Goal: Task Accomplishment & Management: Complete application form

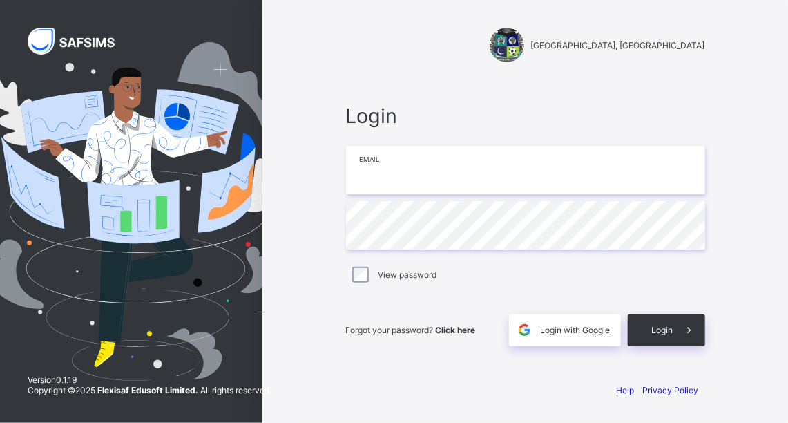
click at [574, 170] on input "email" at bounding box center [525, 170] width 359 height 48
type input "**********"
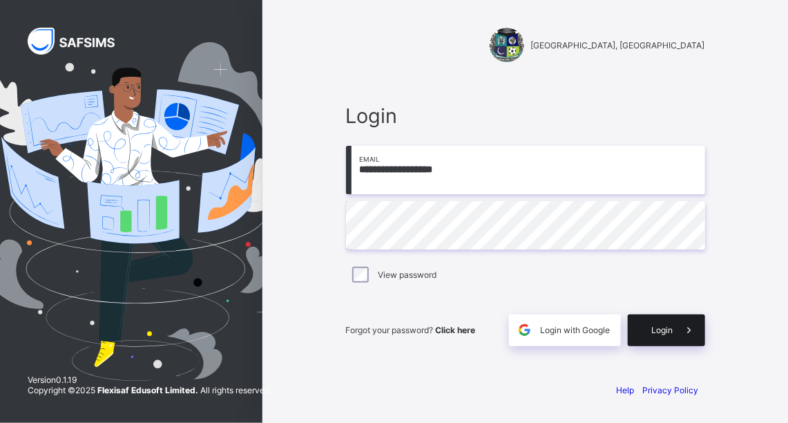
click at [672, 339] on div "Login" at bounding box center [666, 330] width 77 height 32
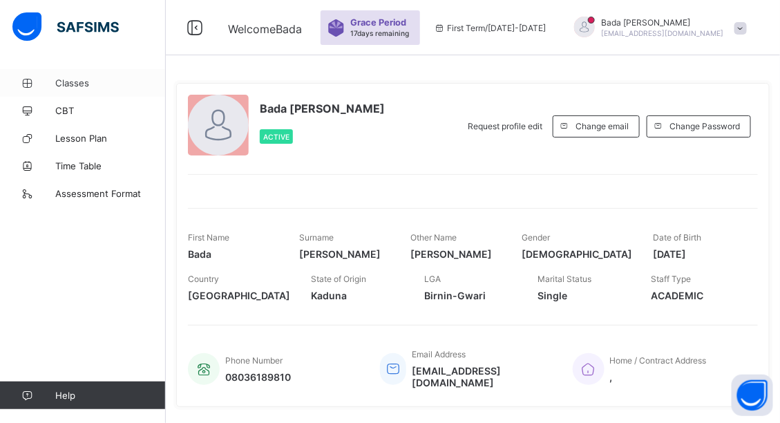
click at [87, 86] on span "Classes" at bounding box center [110, 82] width 111 height 11
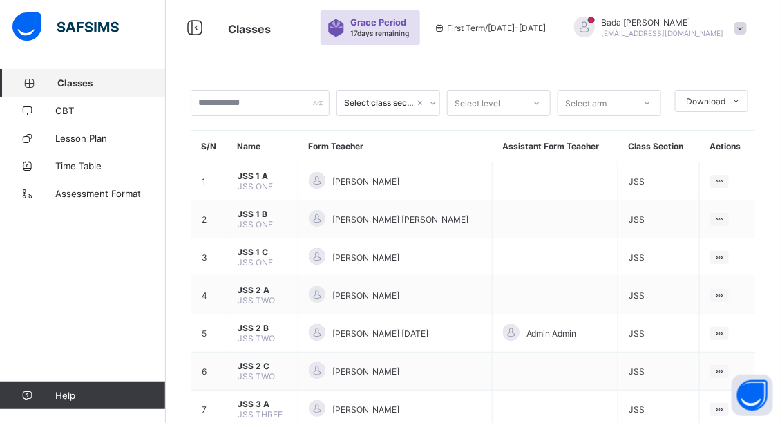
scroll to position [111, 0]
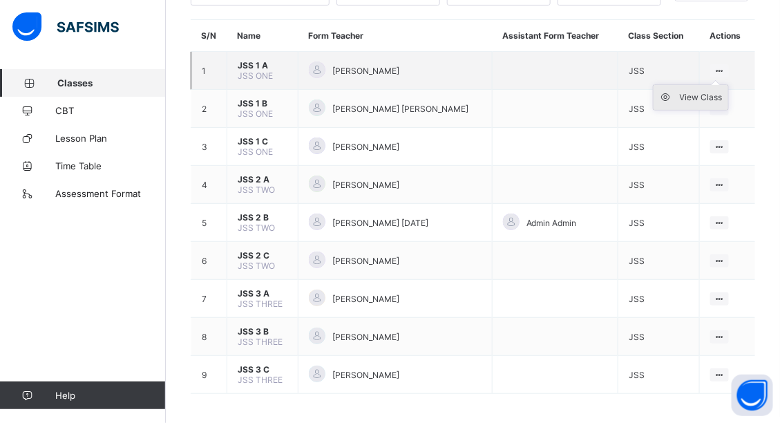
click at [717, 92] on div "View Class" at bounding box center [701, 98] width 43 height 14
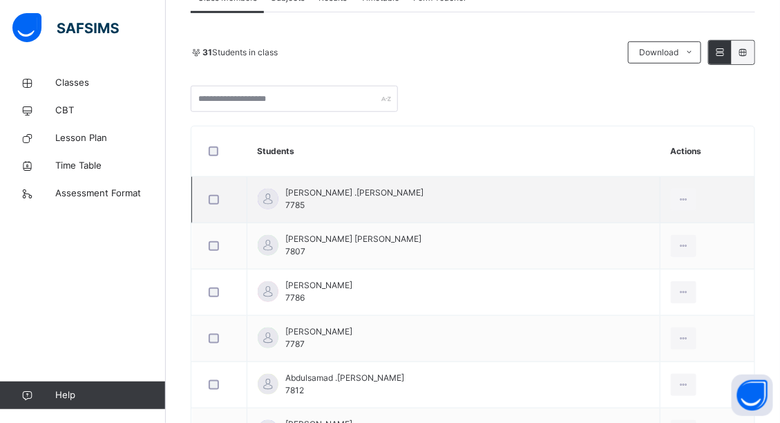
scroll to position [221, 0]
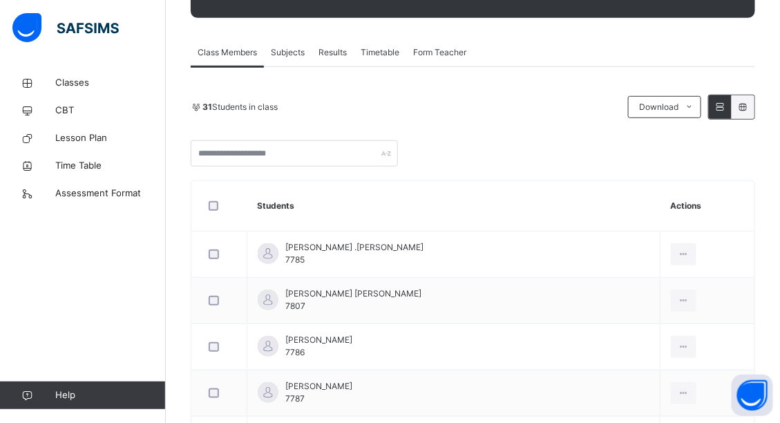
click at [296, 56] on span "Subjects" at bounding box center [288, 52] width 34 height 12
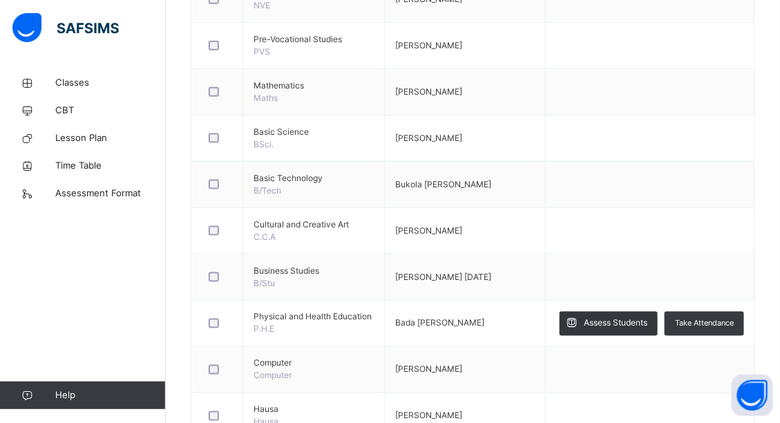
scroll to position [497, 0]
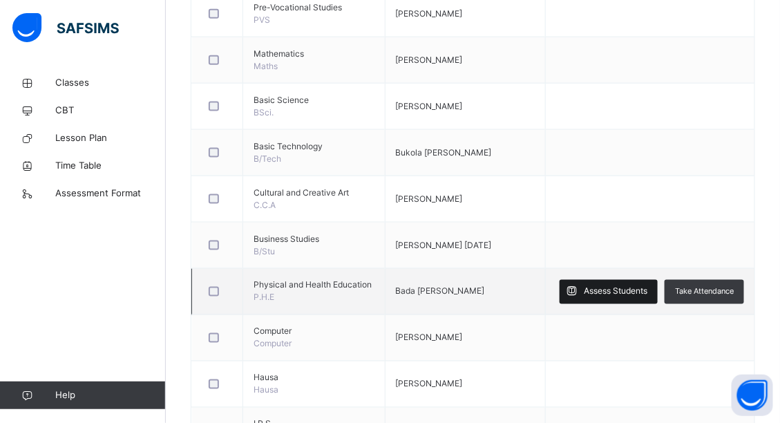
click at [634, 288] on span "Assess Students" at bounding box center [616, 291] width 64 height 12
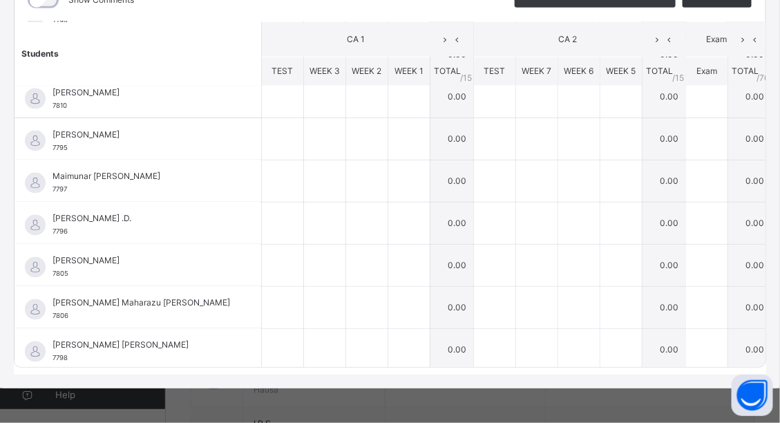
scroll to position [634, 0]
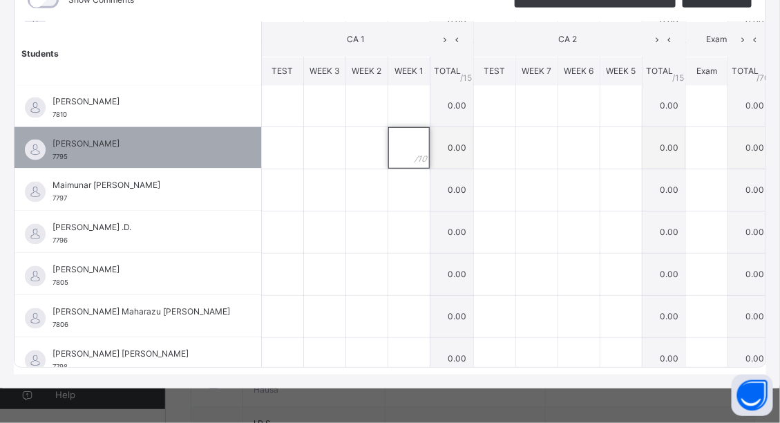
click at [388, 129] on div at bounding box center [408, 147] width 41 height 41
type input "*"
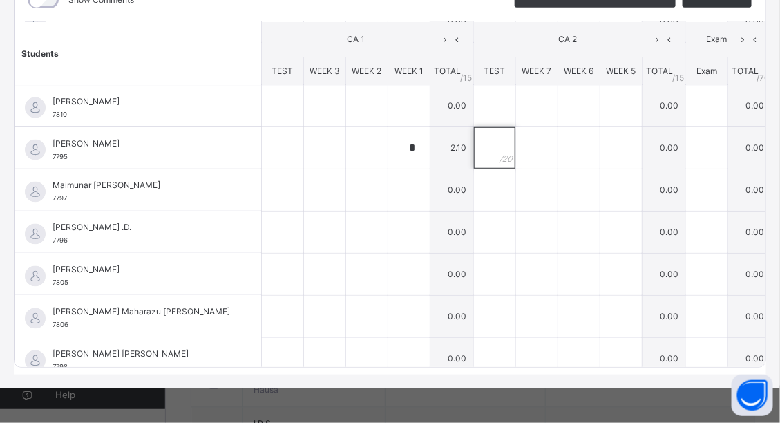
scroll to position [578, 0]
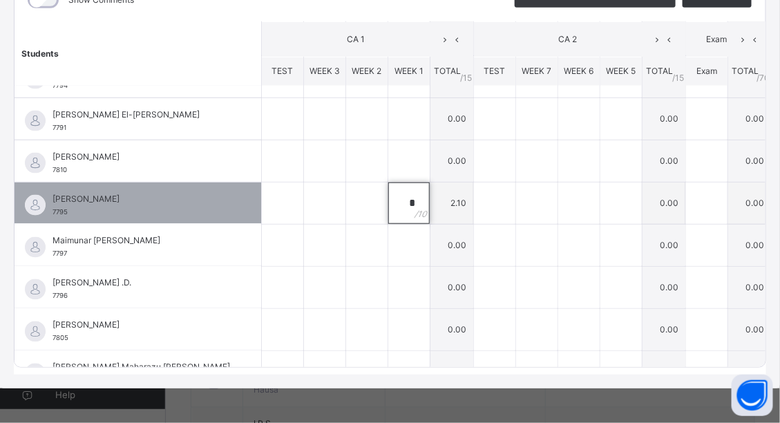
click at [388, 184] on div "*" at bounding box center [408, 202] width 41 height 41
click at [388, 187] on div "*" at bounding box center [408, 202] width 41 height 41
click at [388, 188] on div "*" at bounding box center [408, 202] width 41 height 41
click at [388, 189] on div "*" at bounding box center [408, 202] width 41 height 41
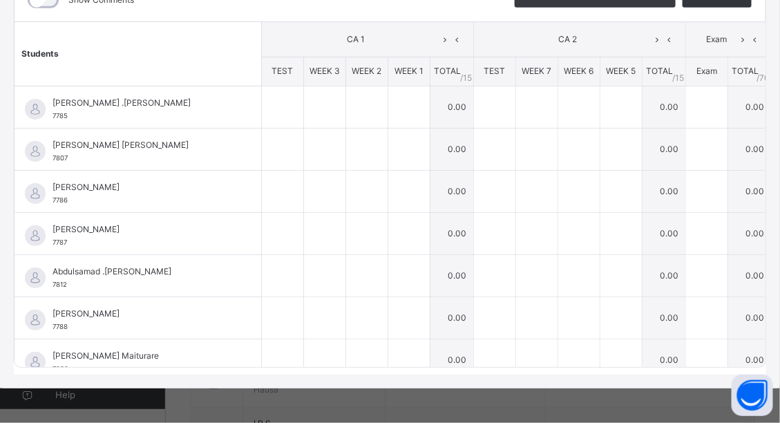
scroll to position [0, 0]
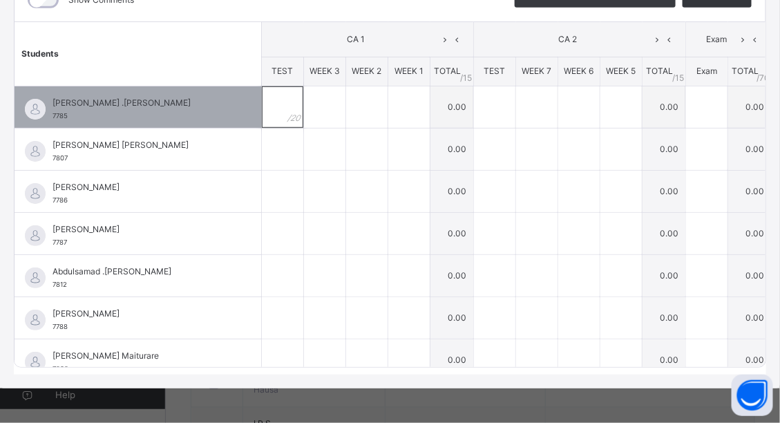
click at [262, 103] on div at bounding box center [282, 106] width 41 height 41
type input "**"
type input "*"
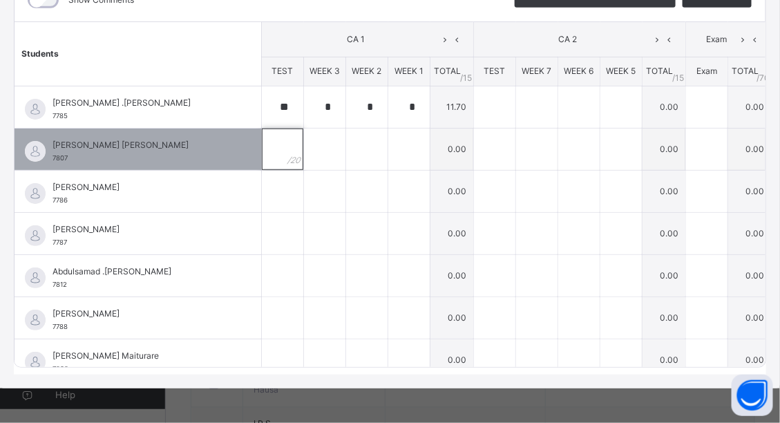
click at [262, 137] on input "text" at bounding box center [282, 149] width 41 height 41
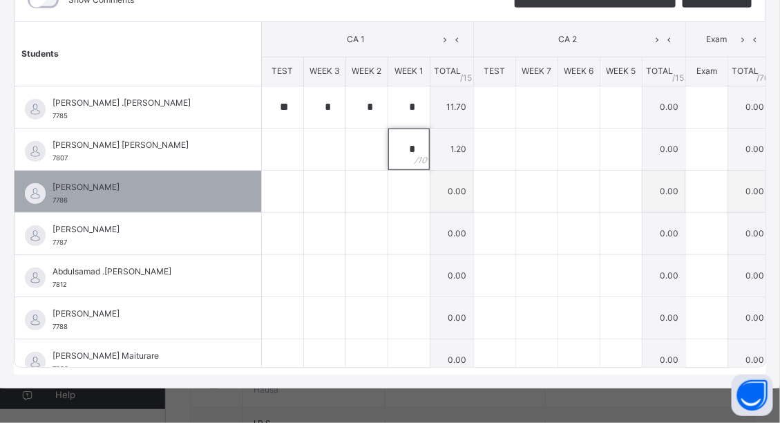
type input "*"
click at [262, 182] on input "text" at bounding box center [282, 191] width 41 height 41
type input "**"
type input "*"
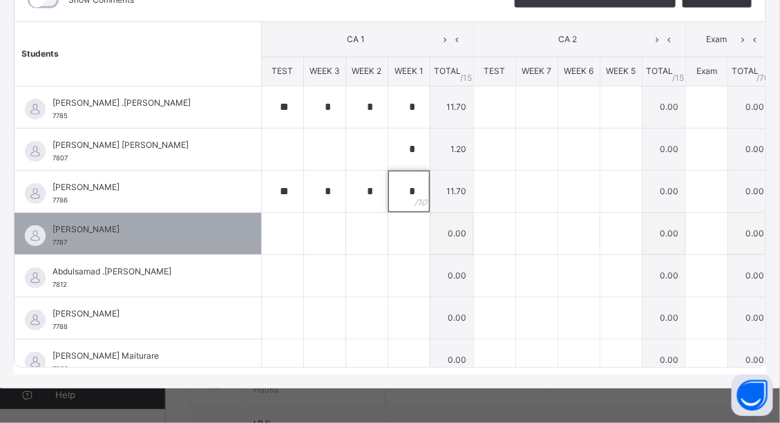
type input "*"
click at [262, 215] on input "text" at bounding box center [282, 233] width 41 height 41
type input "**"
type input "*"
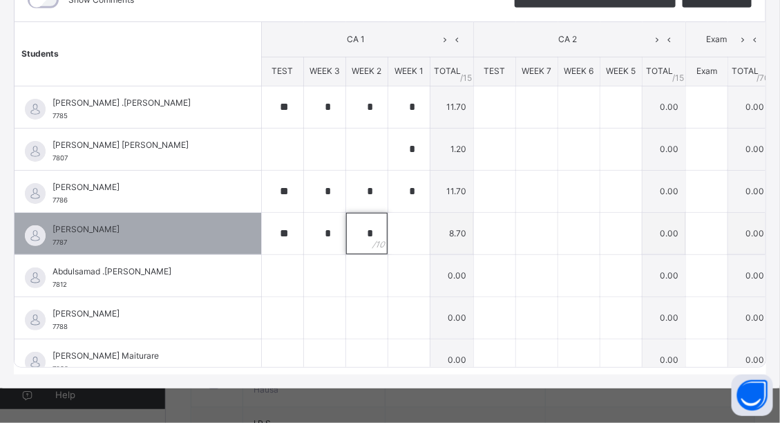
click at [346, 221] on div "*" at bounding box center [366, 233] width 41 height 41
type input "*"
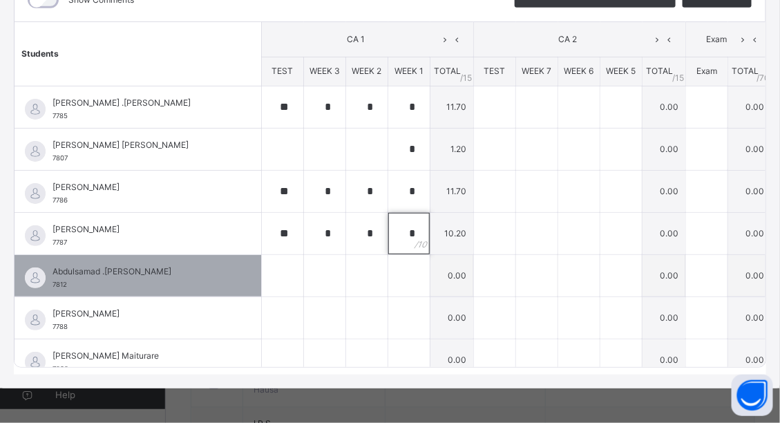
type input "*"
click at [262, 261] on div at bounding box center [282, 275] width 41 height 41
type input "*"
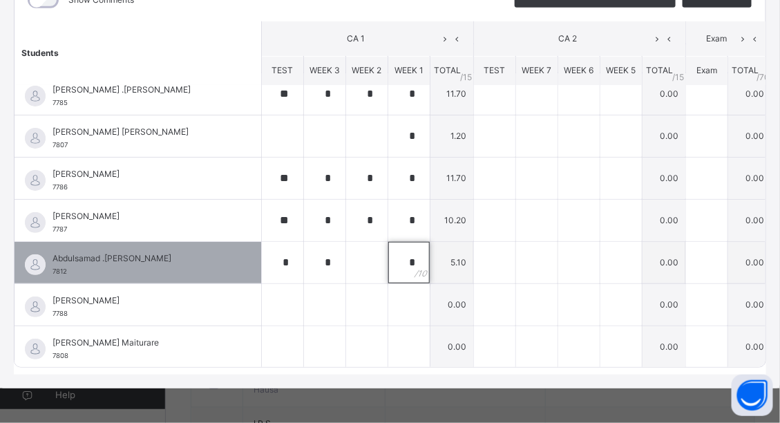
scroll to position [55, 0]
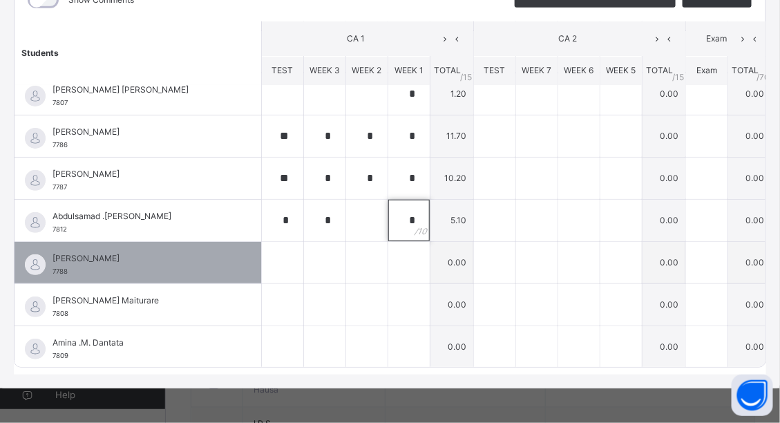
type input "*"
click at [262, 252] on input "text" at bounding box center [282, 262] width 41 height 41
type input "**"
type input "*"
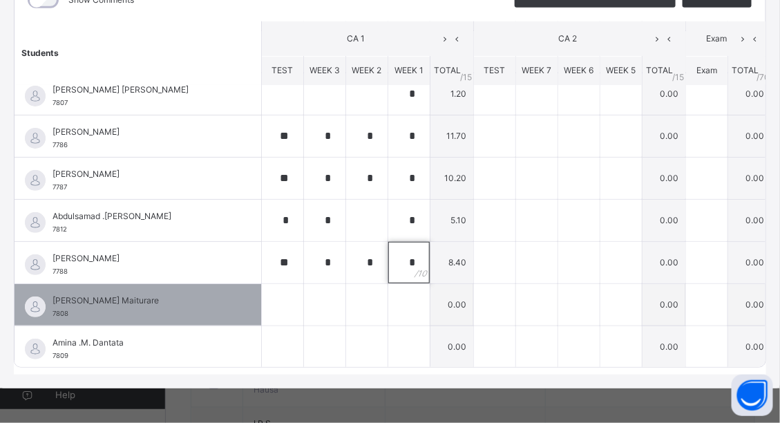
type input "*"
click at [262, 292] on input "text" at bounding box center [282, 304] width 41 height 41
type input "**"
type input "*"
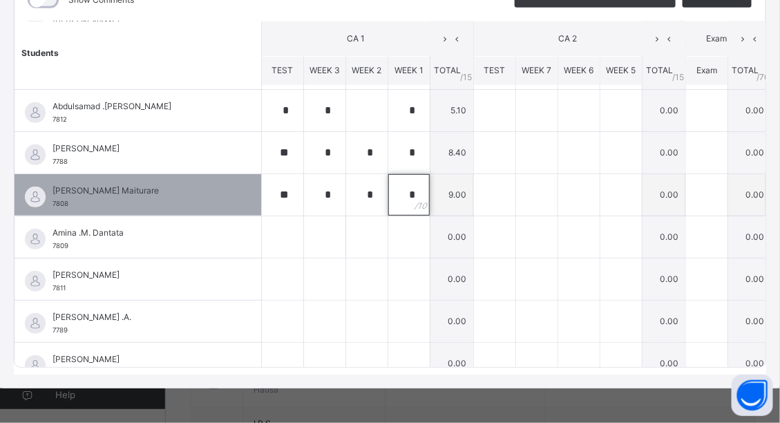
scroll to position [221, 0]
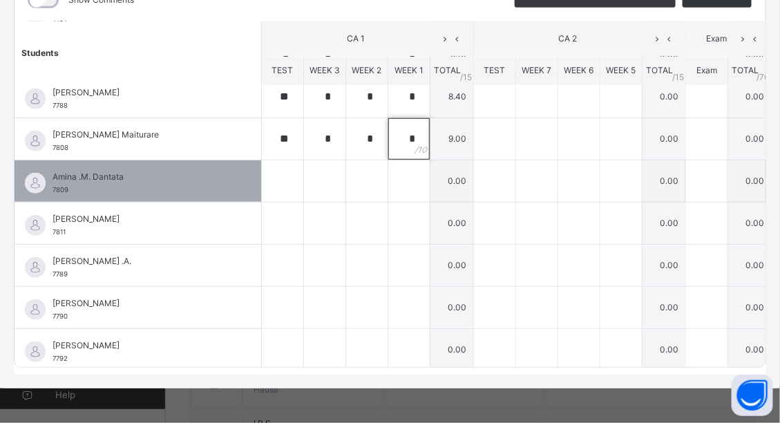
type input "*"
click at [262, 171] on div at bounding box center [282, 180] width 41 height 41
type input "*"
type input "**"
type input "*"
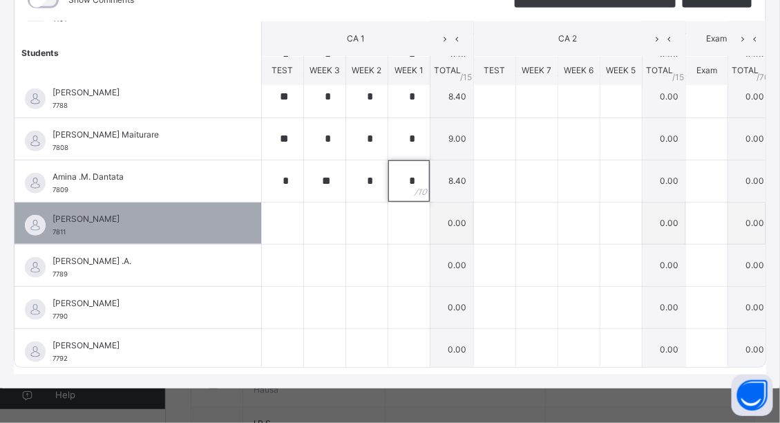
type input "*"
click at [262, 202] on div at bounding box center [282, 222] width 41 height 41
type input "**"
type input "*"
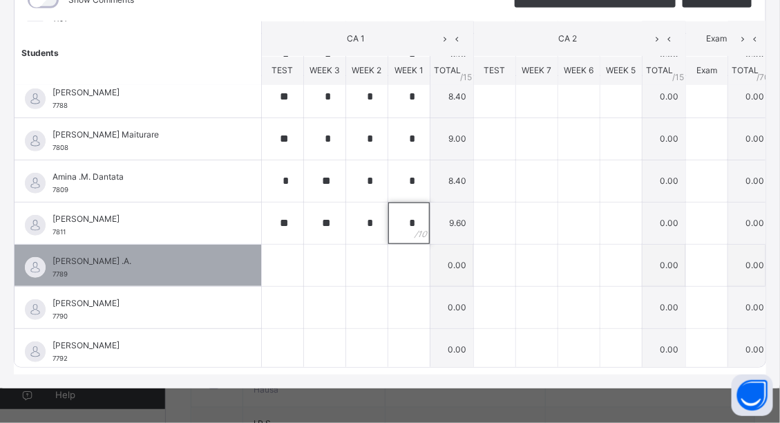
type input "*"
click at [262, 247] on input "text" at bounding box center [282, 265] width 41 height 41
type input "**"
type input "*"
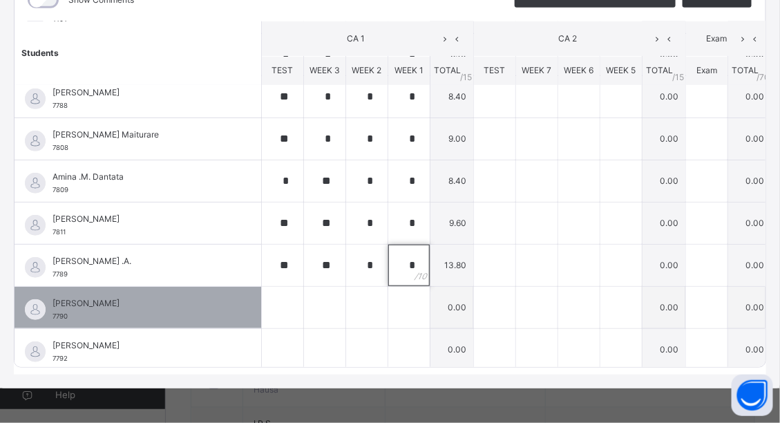
type input "*"
click at [262, 293] on input "text" at bounding box center [282, 307] width 41 height 41
type input "**"
type input "*"
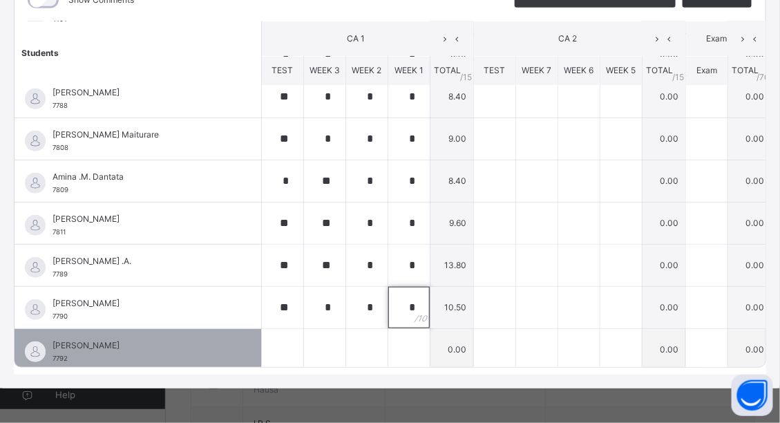
type input "*"
click at [262, 330] on input "text" at bounding box center [282, 349] width 41 height 41
type input "*"
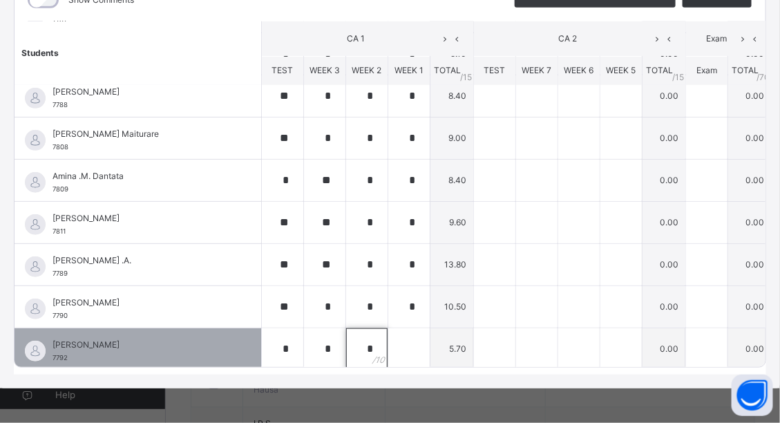
type input "*"
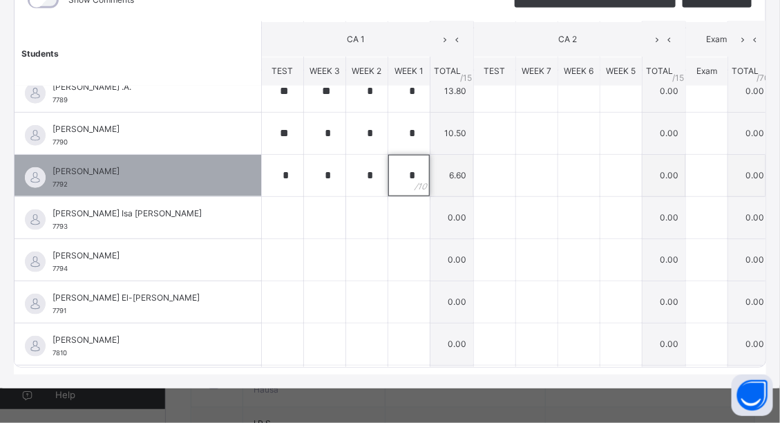
scroll to position [443, 0]
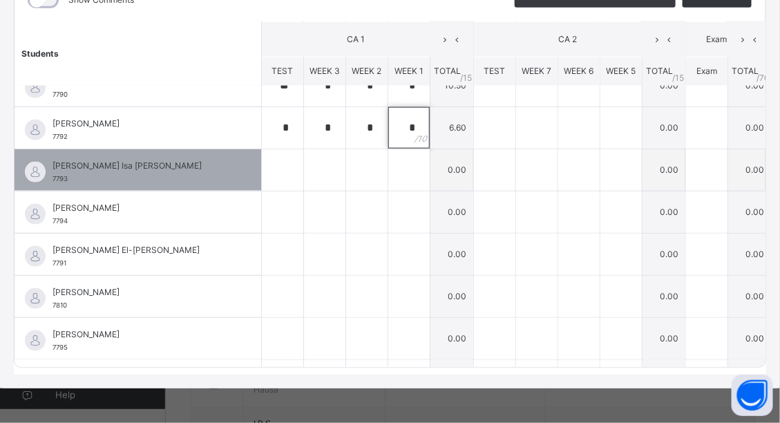
type input "*"
click at [262, 163] on div at bounding box center [282, 169] width 41 height 41
type input "**"
type input "*"
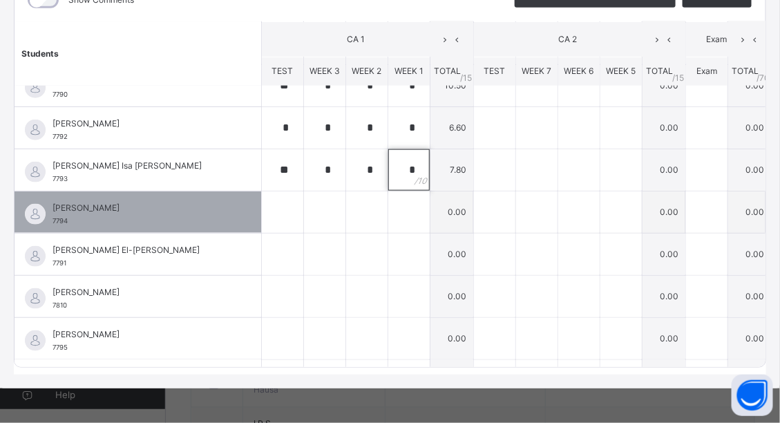
type input "*"
click at [262, 198] on div at bounding box center [282, 211] width 41 height 41
type input "**"
type input "*"
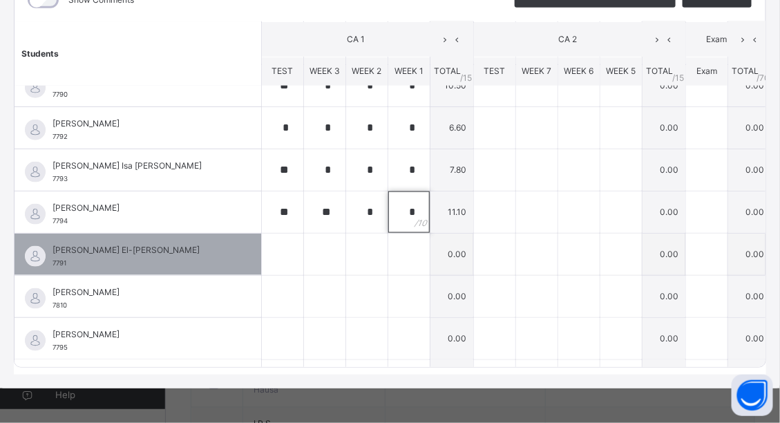
type input "*"
click at [262, 243] on div at bounding box center [282, 254] width 41 height 41
type input "*"
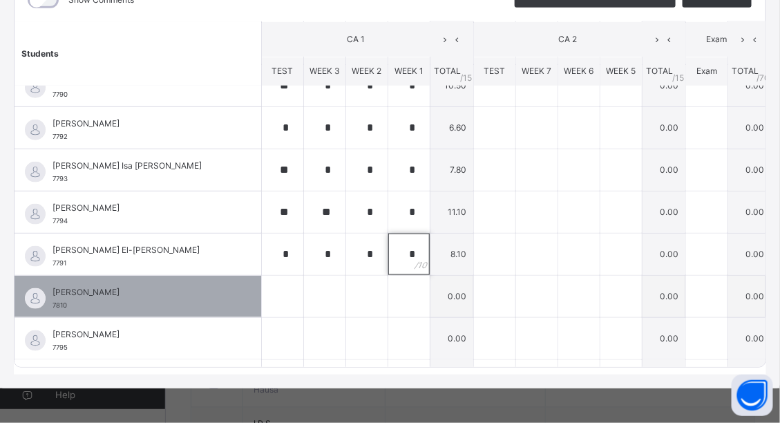
type input "*"
click at [262, 283] on div at bounding box center [282, 296] width 41 height 41
type input "*"
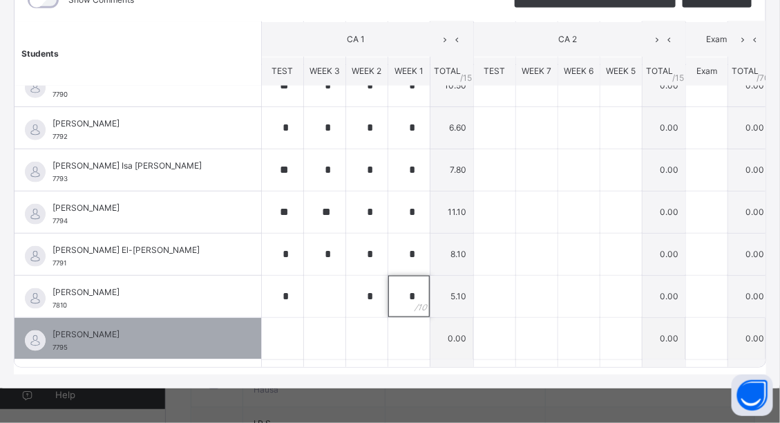
type input "*"
click at [262, 321] on input "text" at bounding box center [282, 338] width 41 height 41
type input "*"
type input "**"
type input "*"
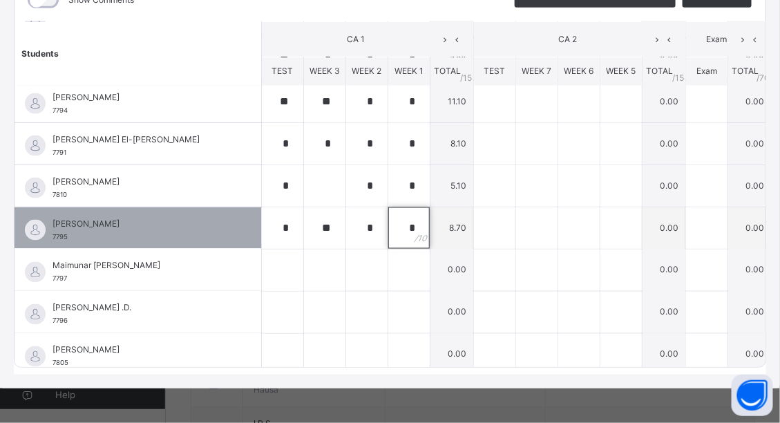
scroll to position [609, 0]
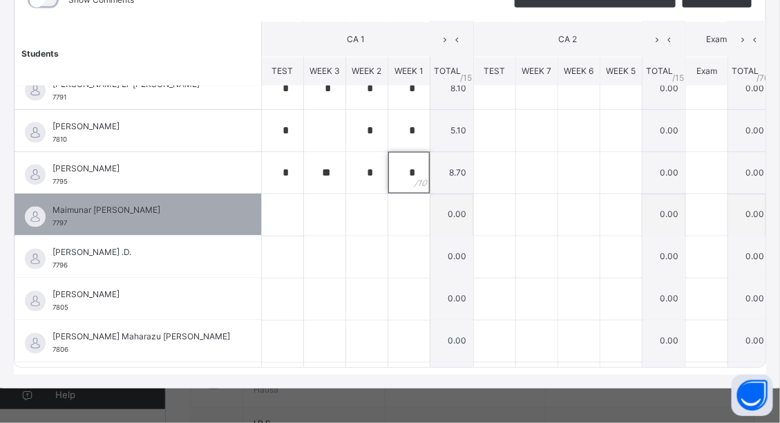
type input "*"
click at [262, 208] on div at bounding box center [282, 214] width 41 height 41
type input "*"
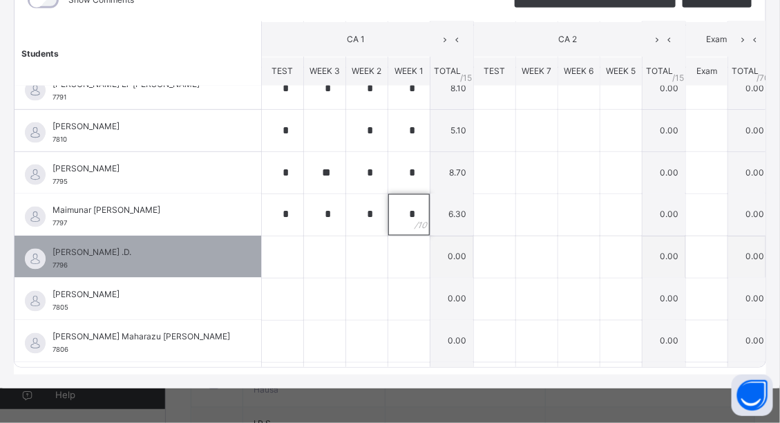
type input "*"
click at [262, 237] on div at bounding box center [282, 256] width 41 height 41
type input "**"
type input "*"
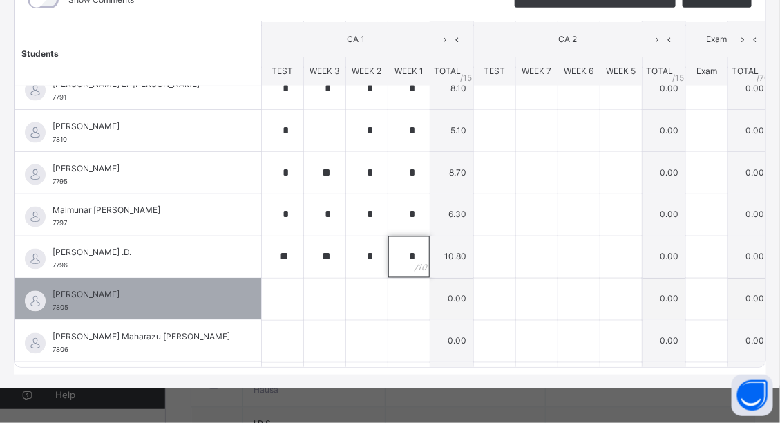
type input "*"
click at [262, 288] on div at bounding box center [282, 298] width 41 height 41
type input "*"
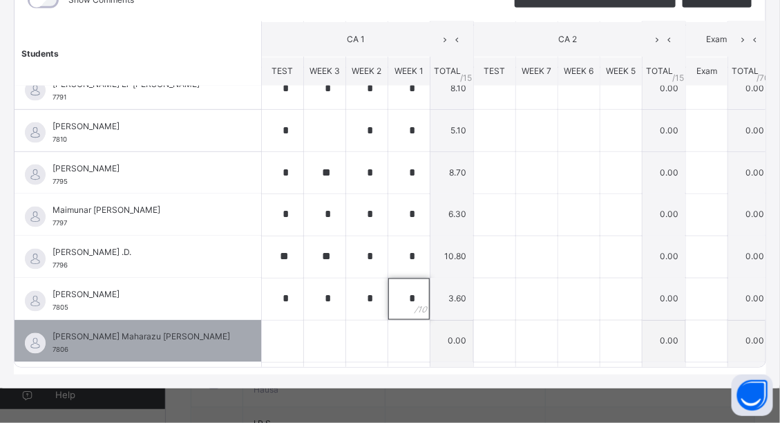
type input "*"
click at [262, 328] on input "text" at bounding box center [282, 341] width 41 height 41
type input "**"
type input "*"
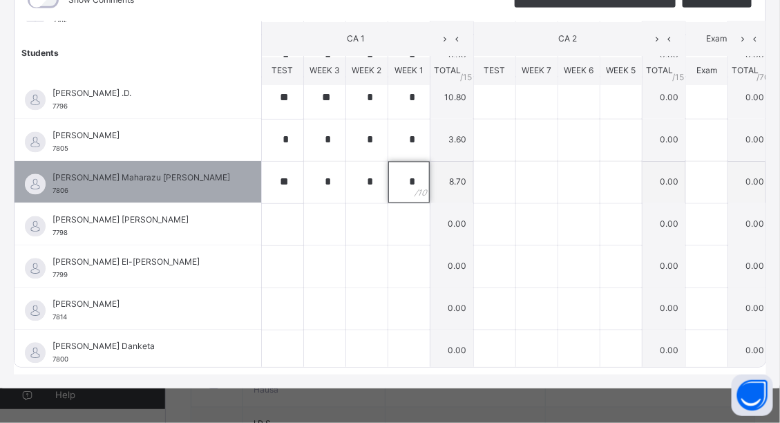
scroll to position [775, 0]
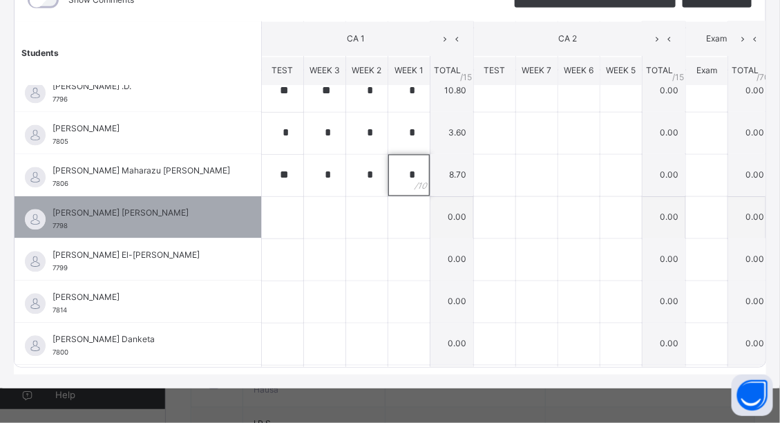
type input "*"
click at [262, 210] on div at bounding box center [282, 217] width 41 height 41
type input "**"
type input "*"
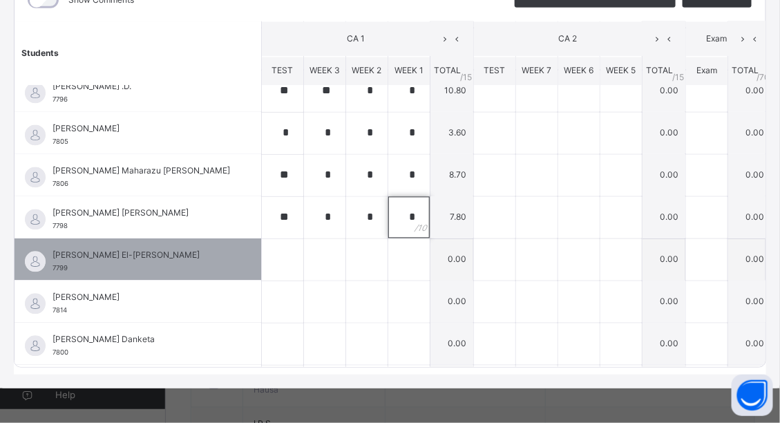
type input "*"
click at [262, 244] on div at bounding box center [282, 259] width 41 height 41
type input "*"
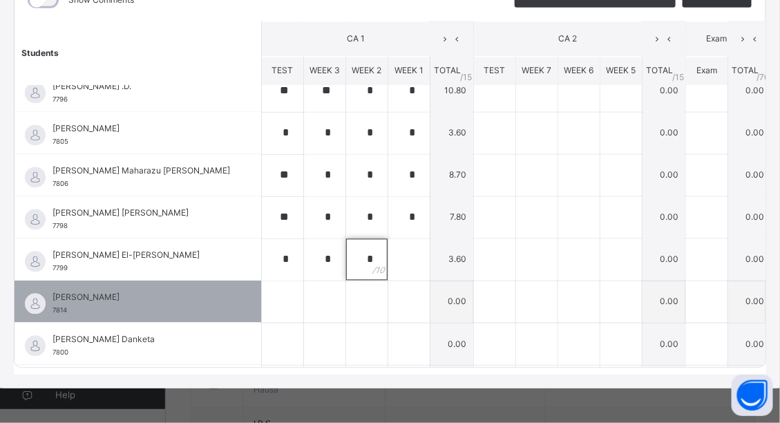
type input "*"
click at [262, 292] on div at bounding box center [282, 301] width 41 height 41
type input "*"
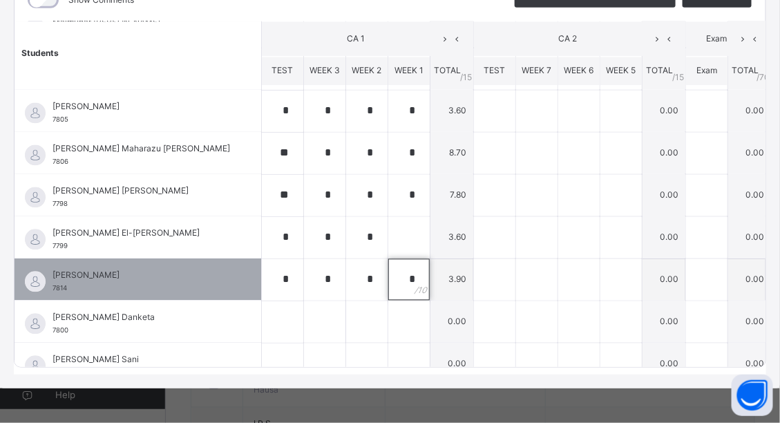
scroll to position [885, 0]
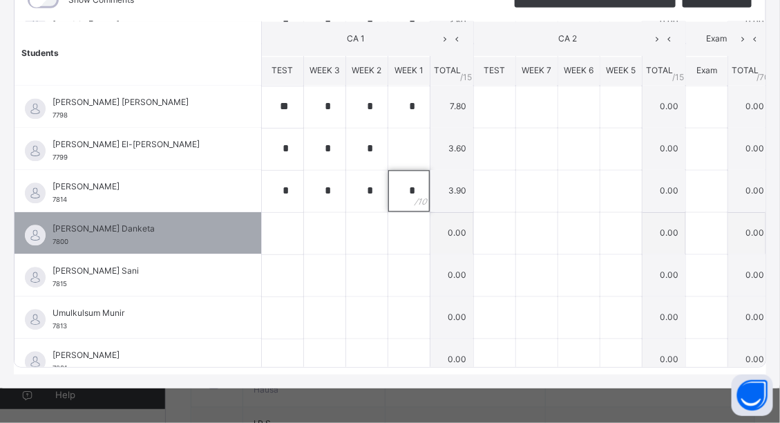
type input "*"
click at [262, 222] on div at bounding box center [282, 233] width 41 height 41
type input "*"
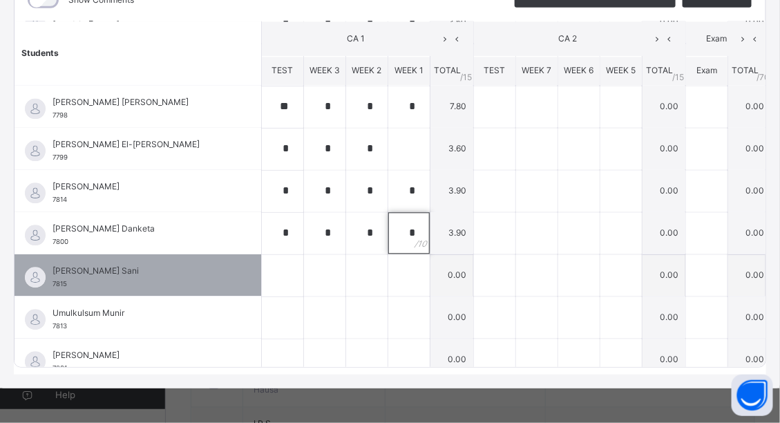
type input "*"
click at [262, 260] on div at bounding box center [282, 275] width 41 height 41
type input "**"
type input "*"
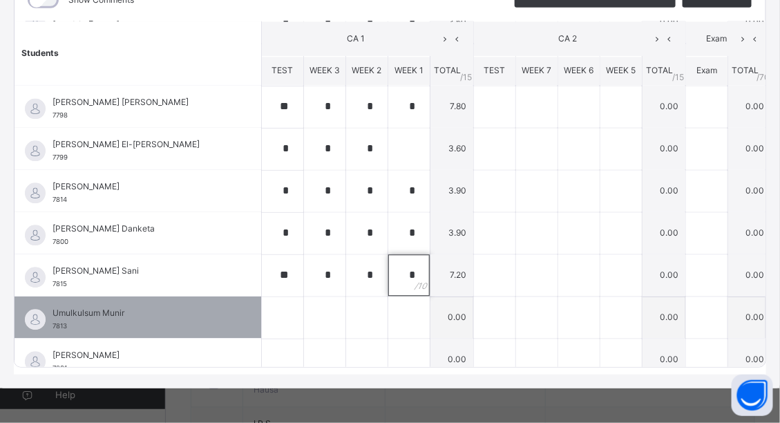
type input "*"
click at [262, 305] on div at bounding box center [282, 317] width 41 height 41
type input "*"
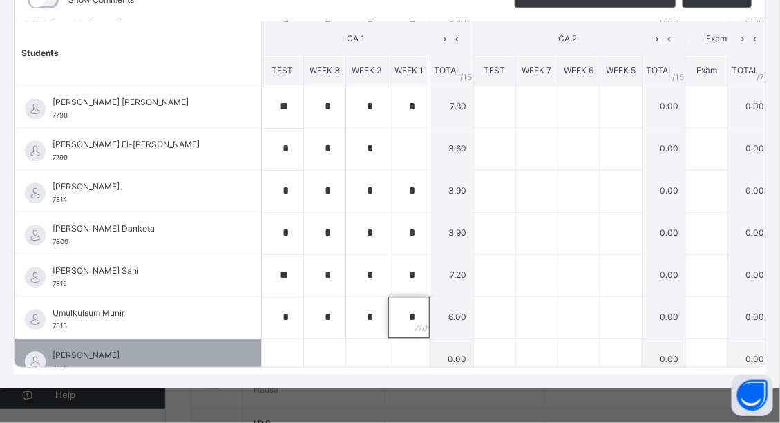
type input "*"
click at [262, 341] on div at bounding box center [282, 359] width 41 height 41
type input "*"
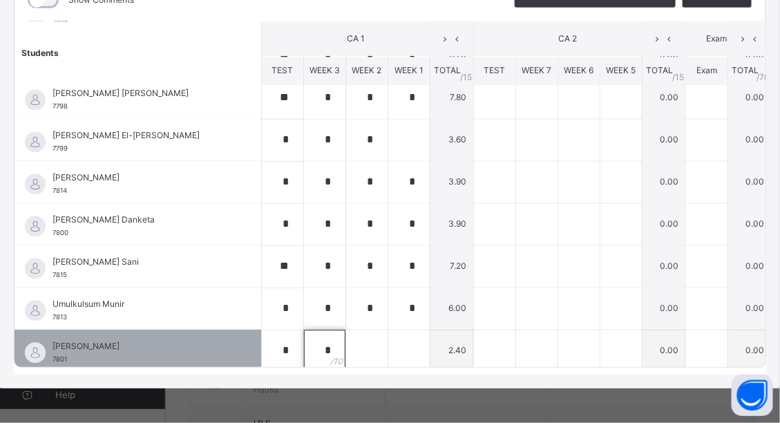
type input "*"
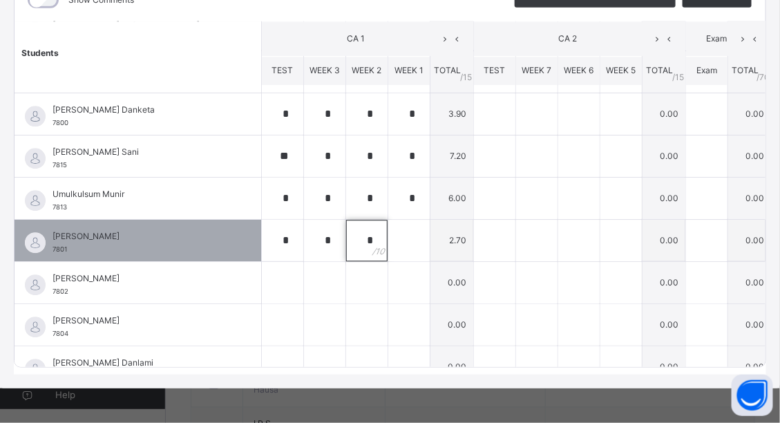
scroll to position [1021, 0]
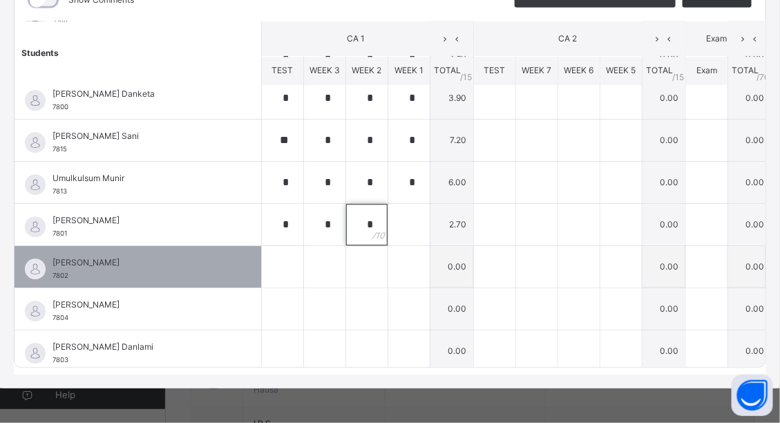
type input "*"
click at [262, 256] on div at bounding box center [282, 266] width 41 height 41
type input "**"
type input "*"
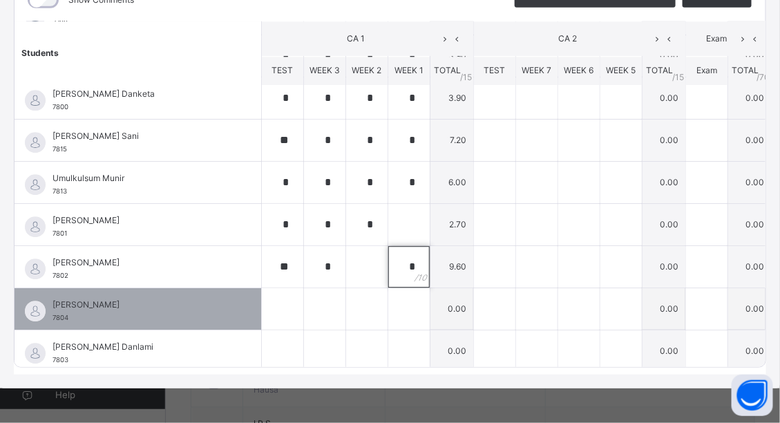
type input "*"
click at [262, 288] on div at bounding box center [282, 308] width 41 height 41
type input "**"
type input "*"
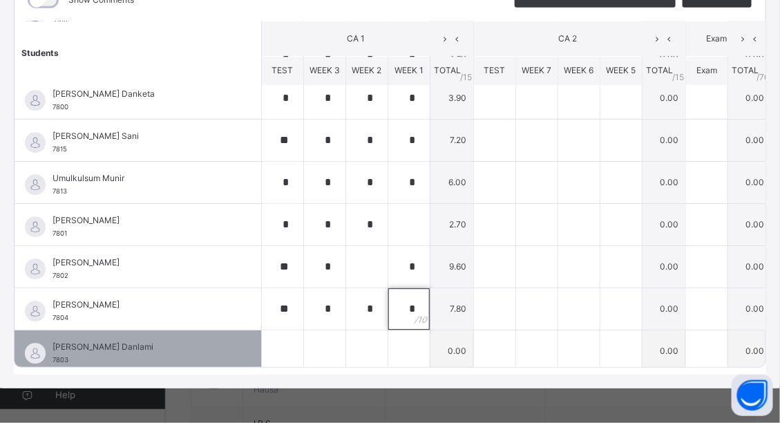
type input "*"
click at [262, 334] on div at bounding box center [282, 350] width 41 height 41
type input "**"
type input "*"
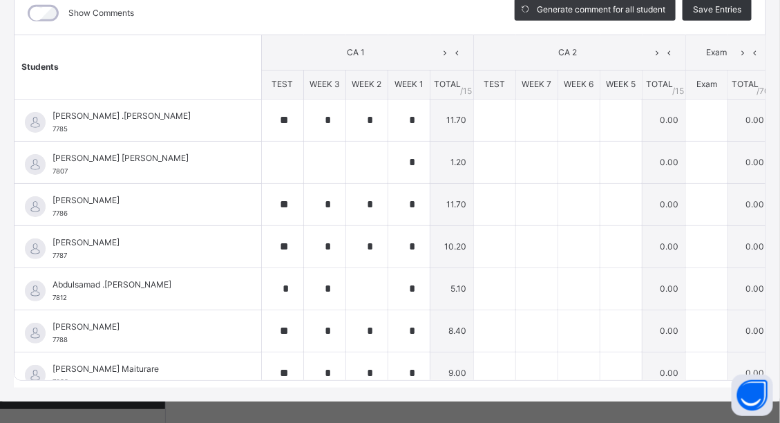
scroll to position [103, 0]
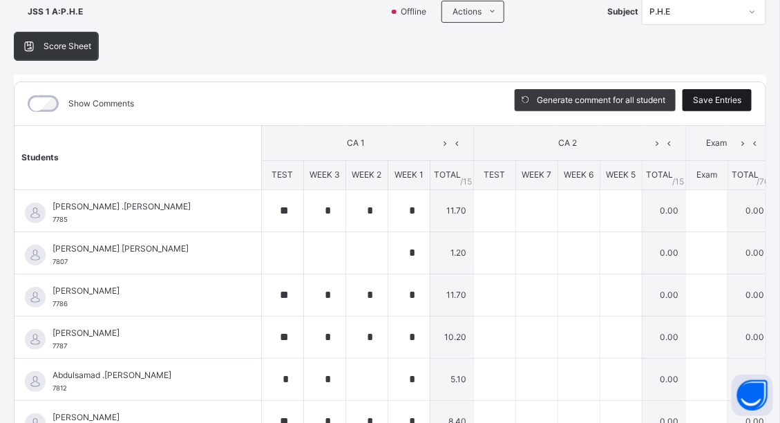
type input "*"
click at [708, 102] on span "Save Entries" at bounding box center [717, 100] width 48 height 12
type input "**"
type input "*"
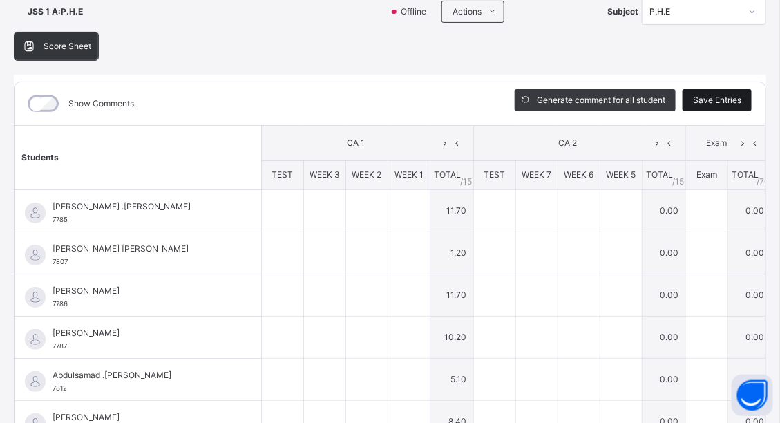
type input "*"
type input "**"
type input "*"
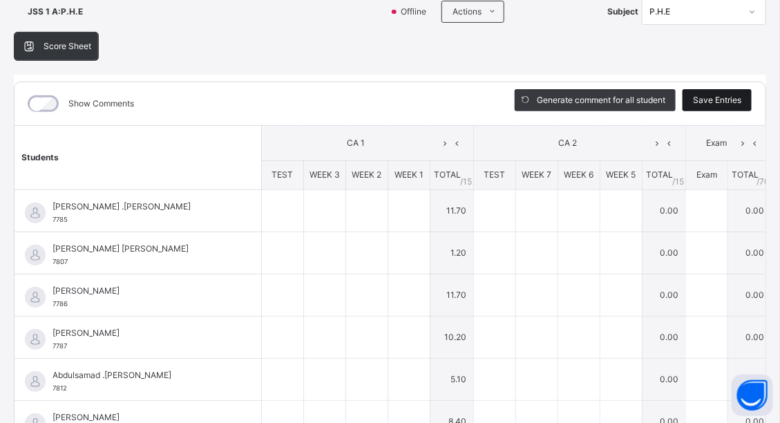
type input "*"
type input "**"
type input "*"
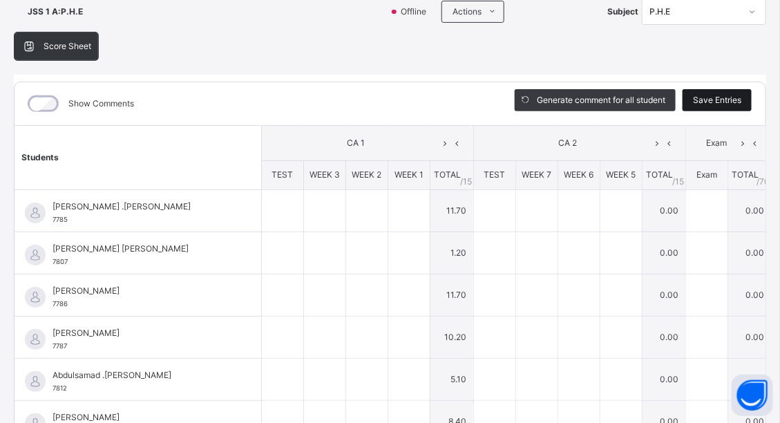
type input "*"
type input "**"
type input "*"
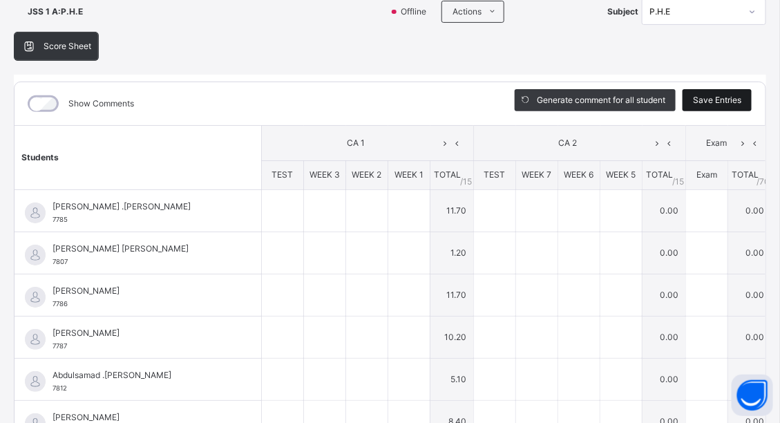
type input "*"
type input "**"
type input "*"
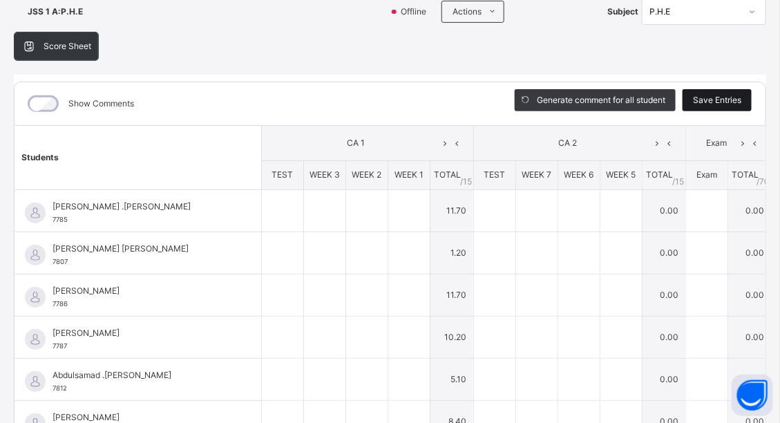
type input "*"
type input "**"
type input "*"
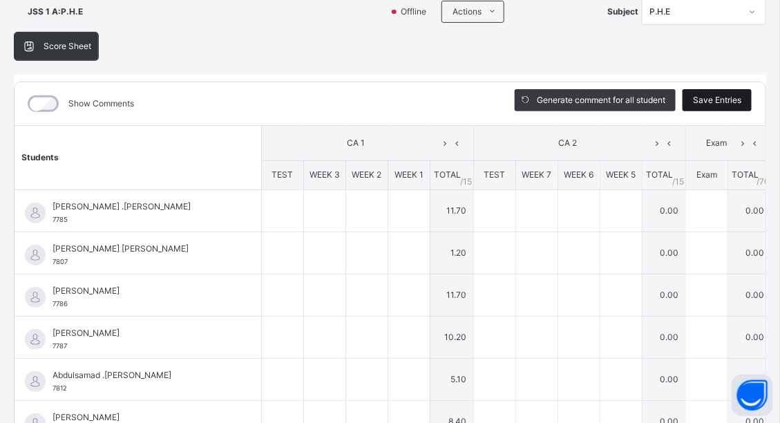
type input "**"
type input "*"
type input "**"
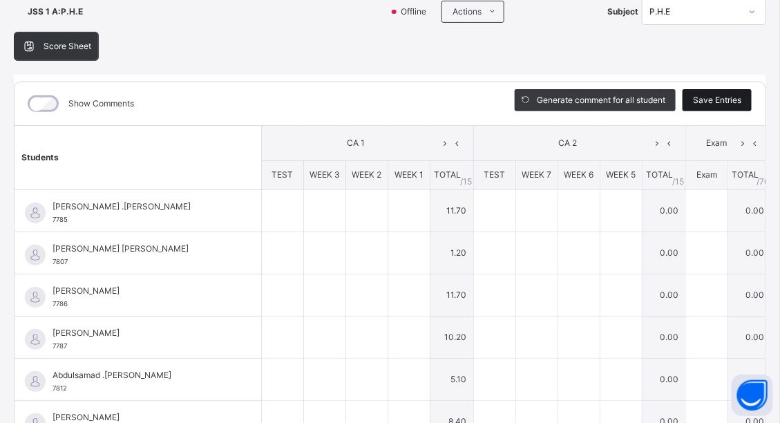
type input "**"
type input "*"
type input "**"
type input "*"
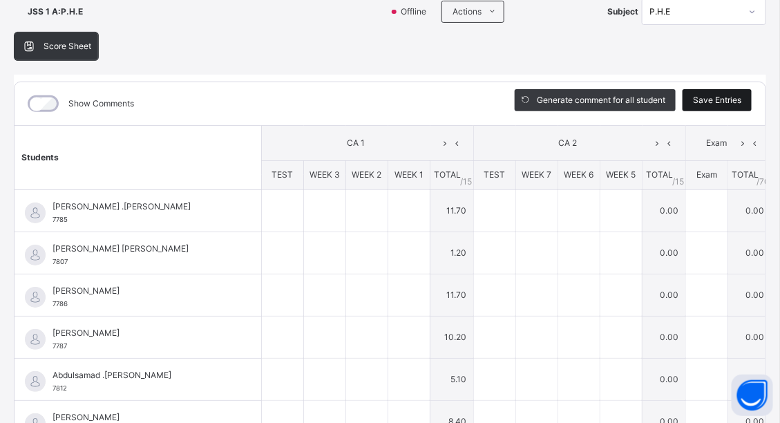
type input "*"
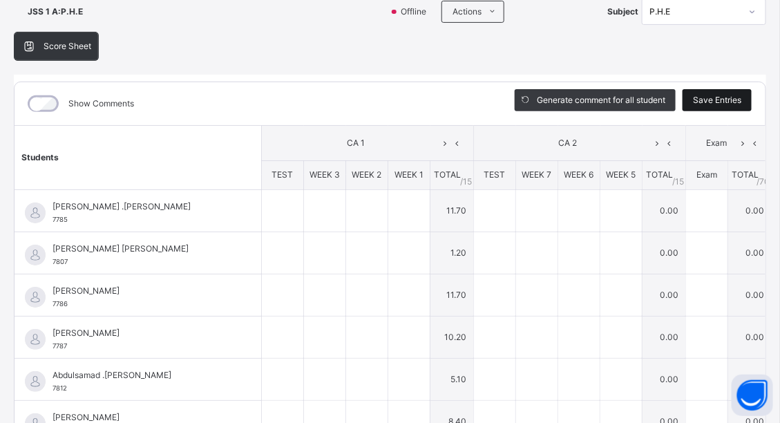
type input "*"
type input "**"
type input "*"
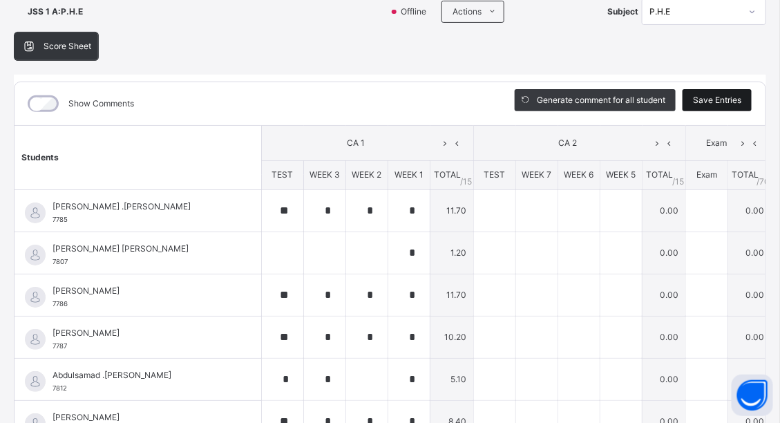
type input "**"
type input "*"
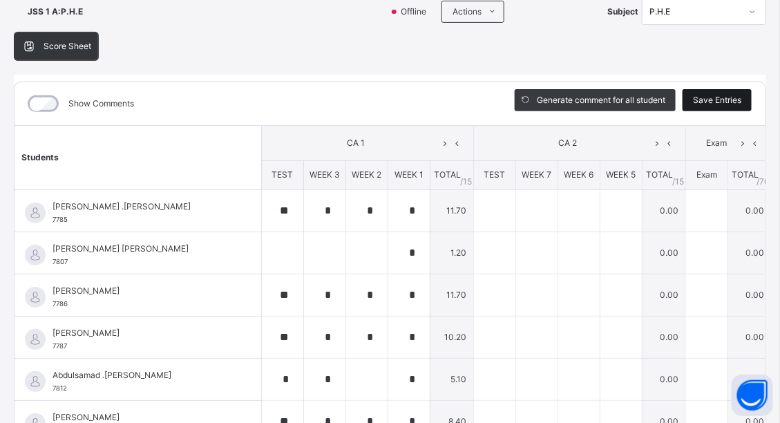
type input "*"
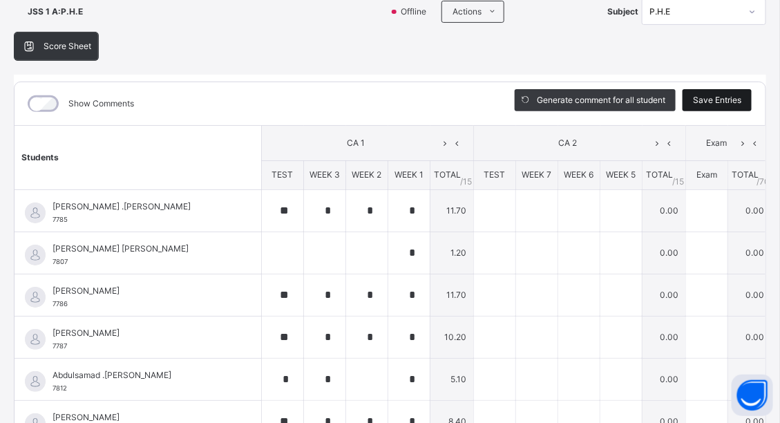
type input "*"
type input "**"
type input "*"
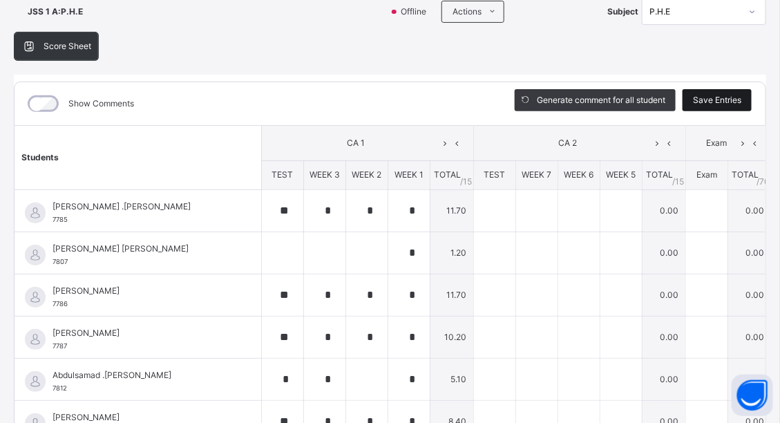
type input "*"
type input "**"
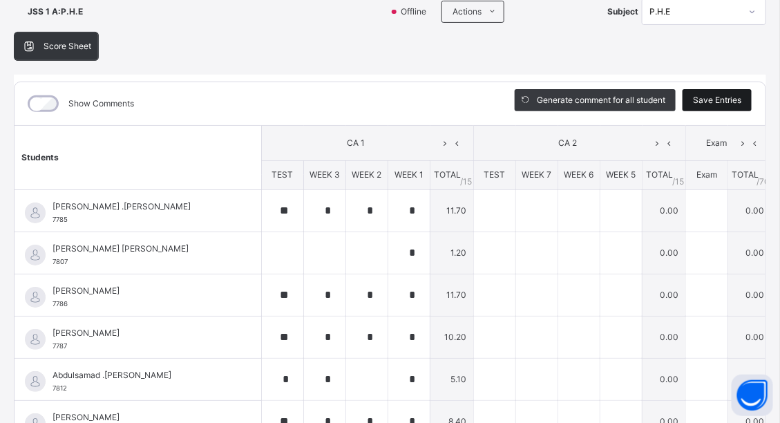
type input "**"
type input "*"
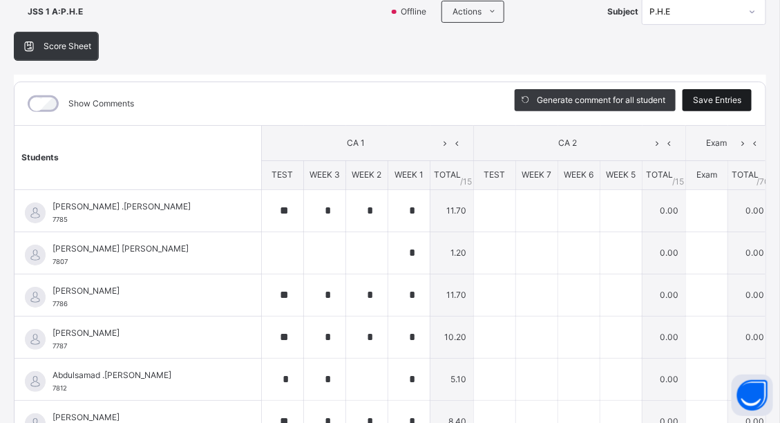
type input "*"
type input "**"
type input "*"
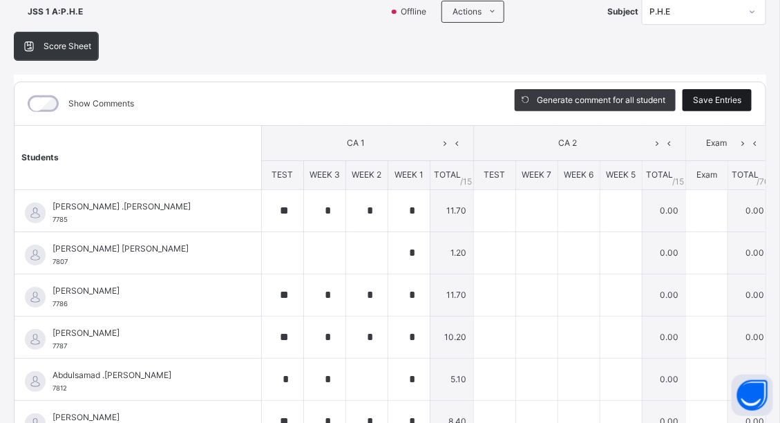
type input "*"
type input "**"
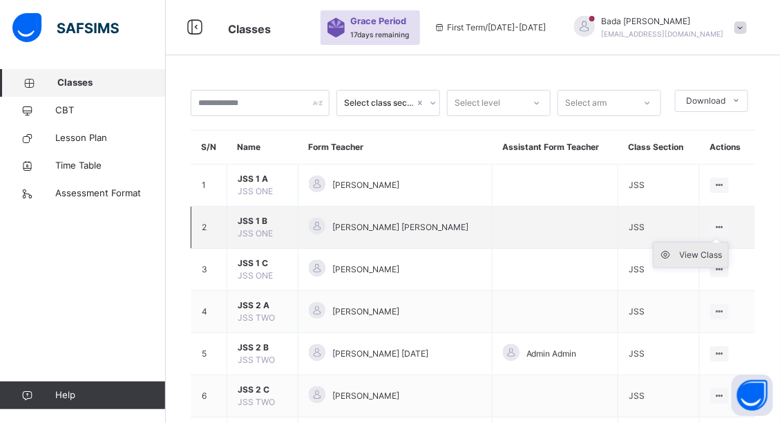
click at [718, 250] on div "View Class" at bounding box center [701, 255] width 43 height 14
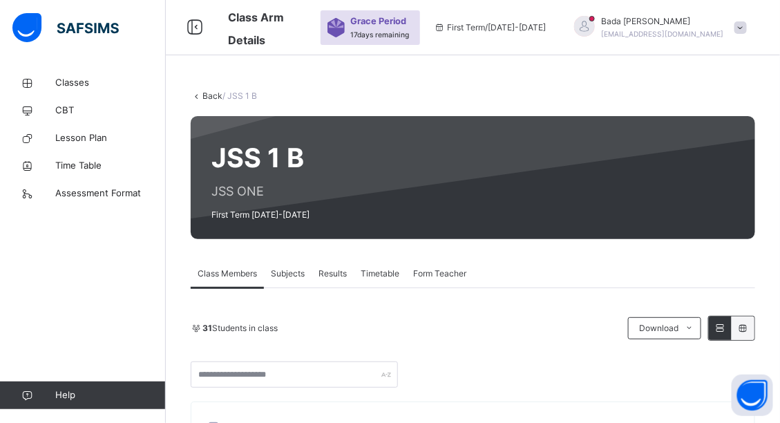
click at [292, 271] on span "Subjects" at bounding box center [288, 273] width 34 height 12
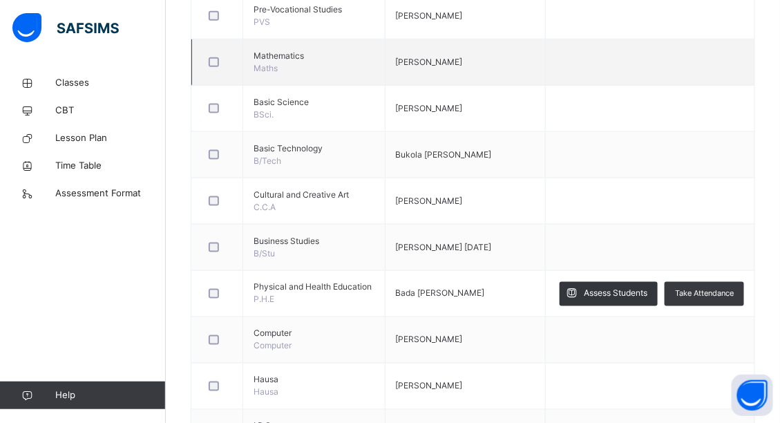
scroll to position [497, 0]
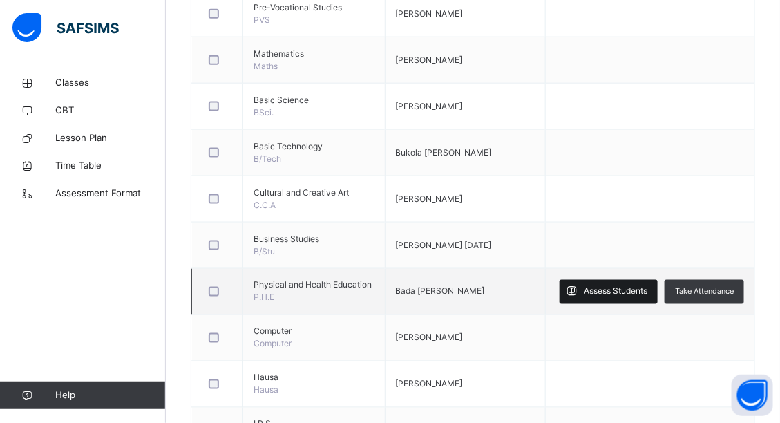
click at [623, 291] on span "Assess Students" at bounding box center [616, 291] width 64 height 12
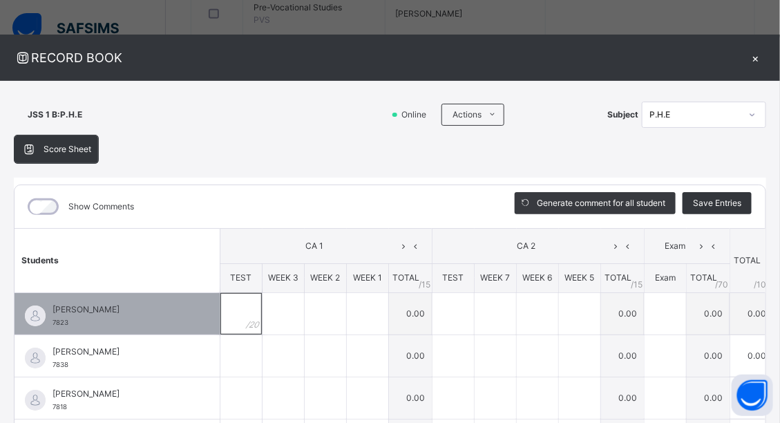
click at [229, 306] on div at bounding box center [240, 313] width 41 height 41
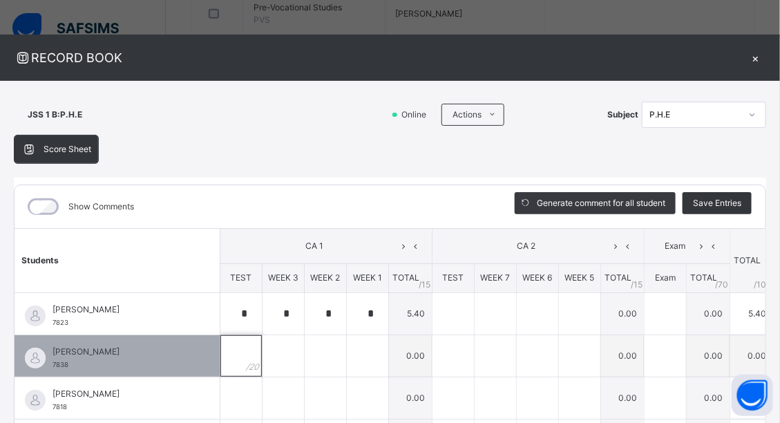
click at [220, 354] on input "text" at bounding box center [240, 355] width 41 height 41
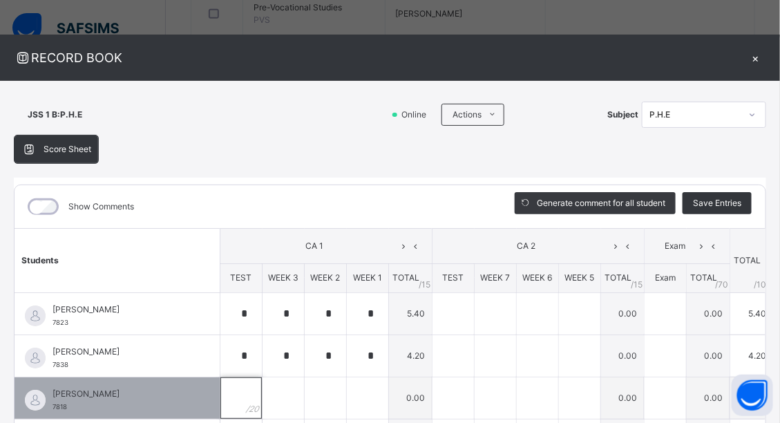
click at [220, 394] on div at bounding box center [240, 397] width 41 height 41
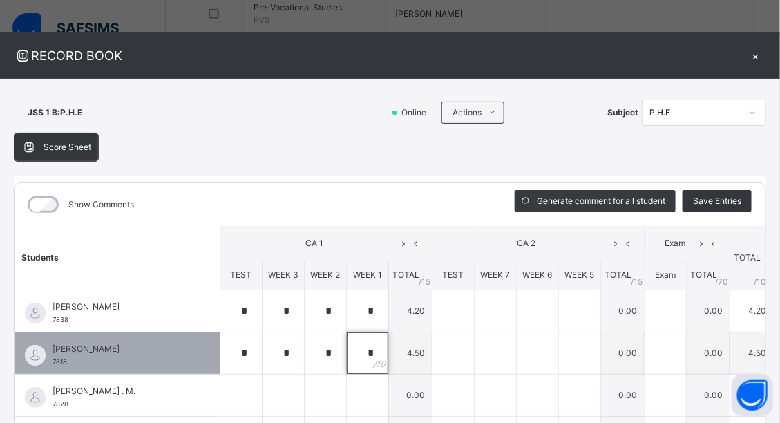
scroll to position [111, 0]
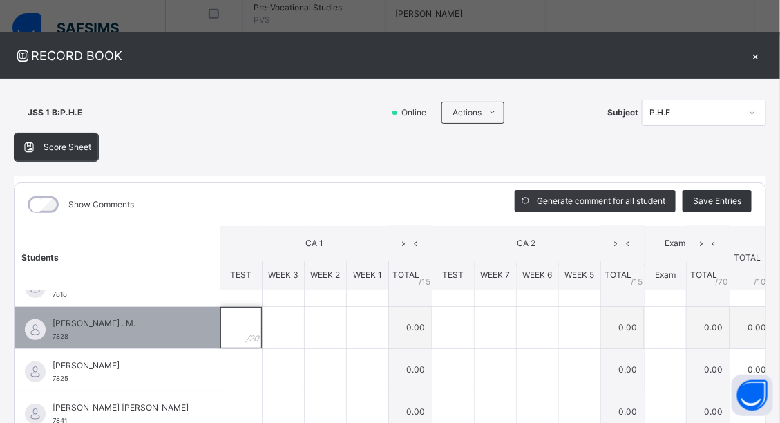
click at [225, 328] on div at bounding box center [240, 327] width 41 height 41
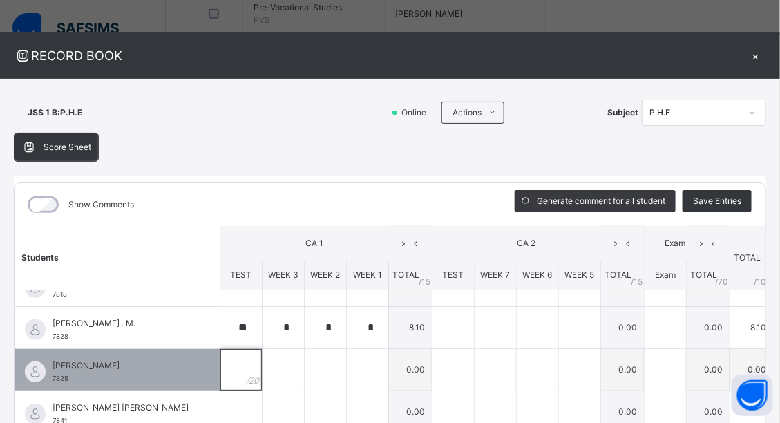
click at [220, 368] on input "text" at bounding box center [240, 369] width 41 height 41
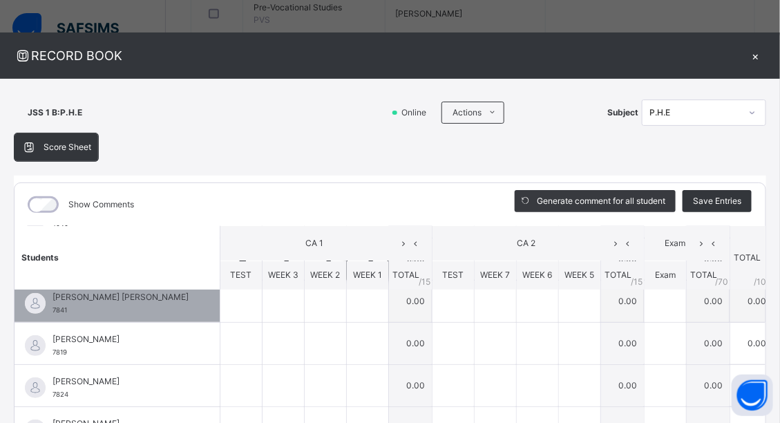
scroll to position [165, 0]
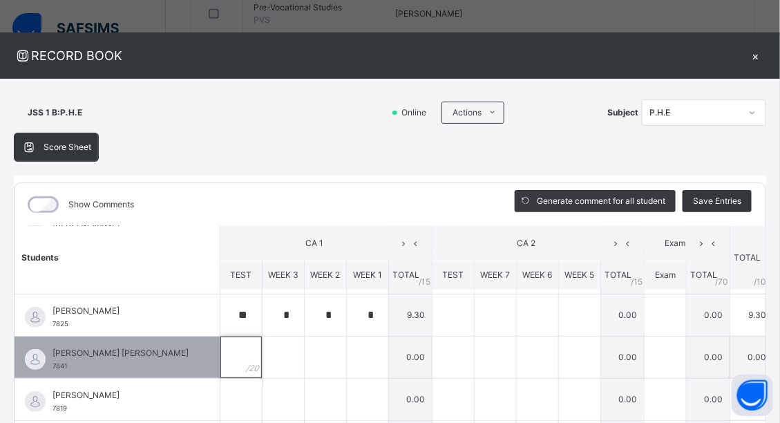
click at [222, 352] on div at bounding box center [240, 356] width 41 height 41
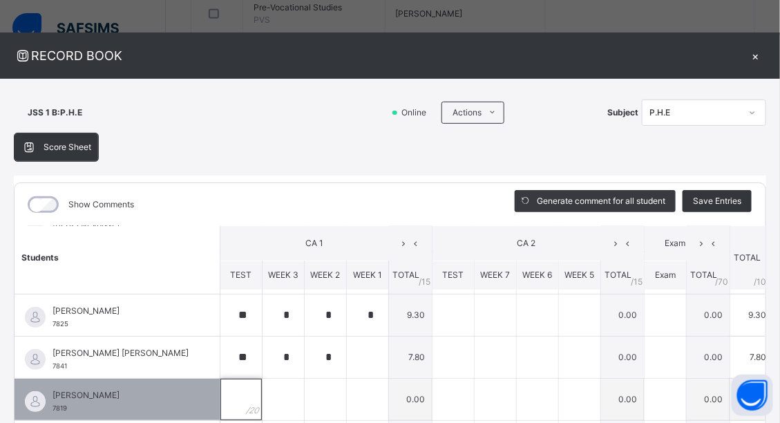
click at [220, 394] on input "text" at bounding box center [240, 399] width 41 height 41
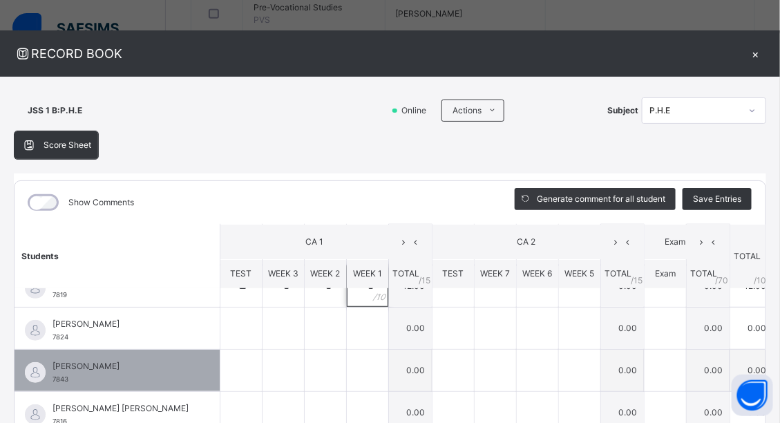
scroll to position [221, 0]
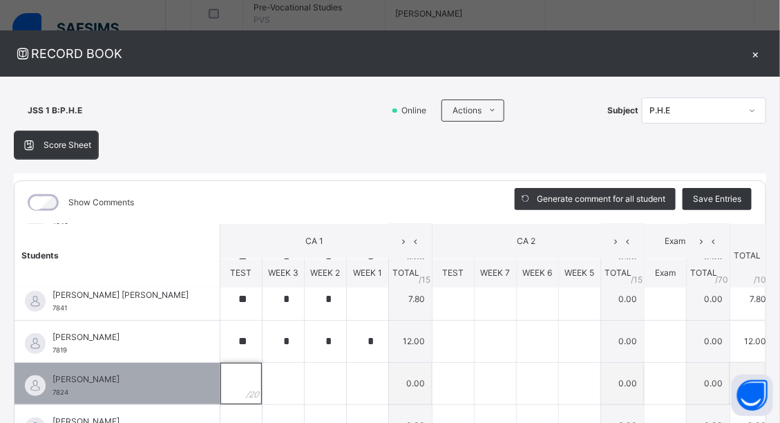
click at [229, 376] on div at bounding box center [240, 383] width 41 height 41
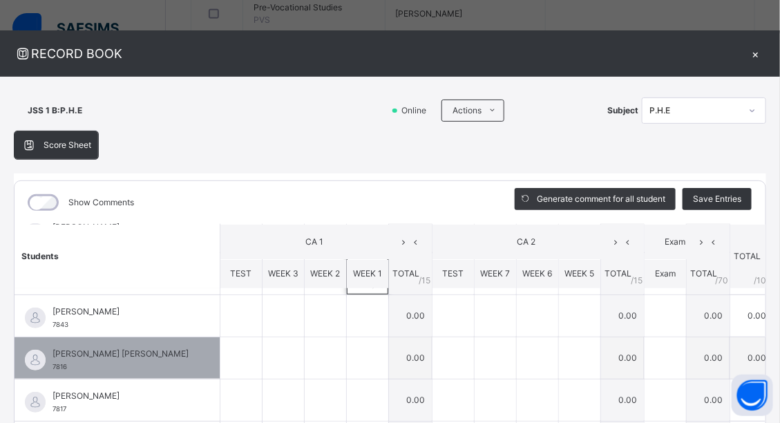
scroll to position [331, 0]
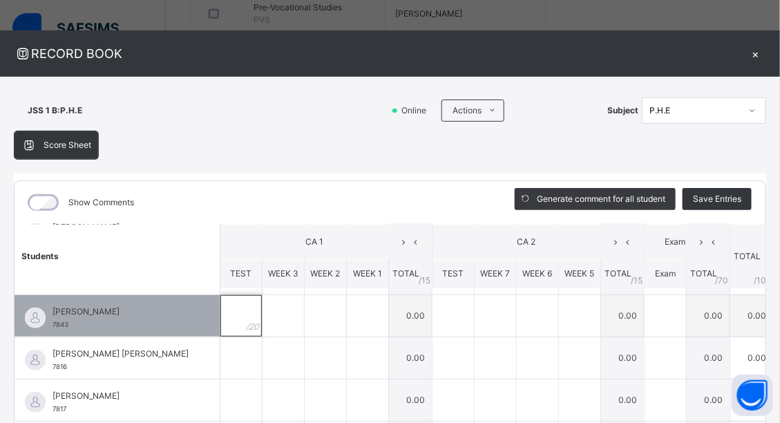
click at [232, 311] on div at bounding box center [240, 315] width 41 height 41
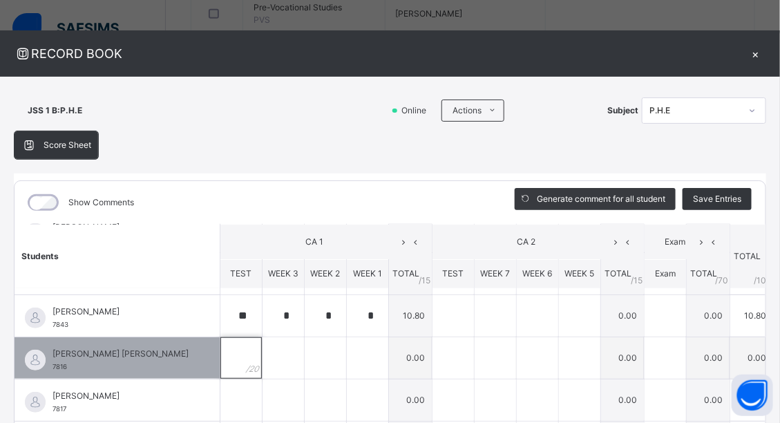
click at [223, 356] on div at bounding box center [240, 357] width 41 height 41
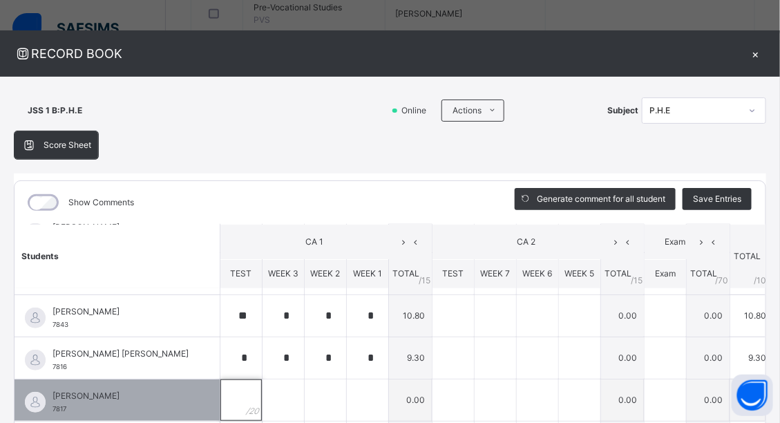
click at [220, 397] on div at bounding box center [240, 399] width 41 height 41
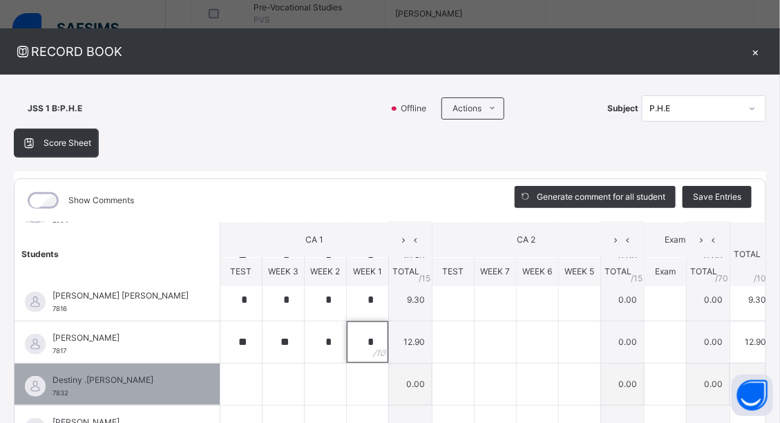
scroll to position [442, 0]
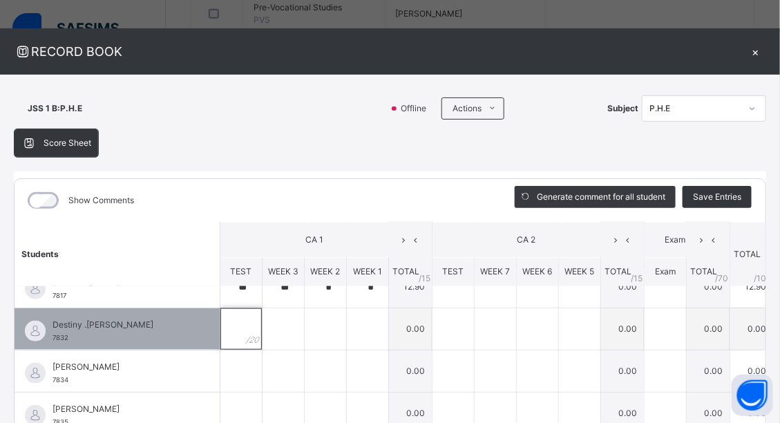
click at [234, 326] on div at bounding box center [240, 328] width 41 height 41
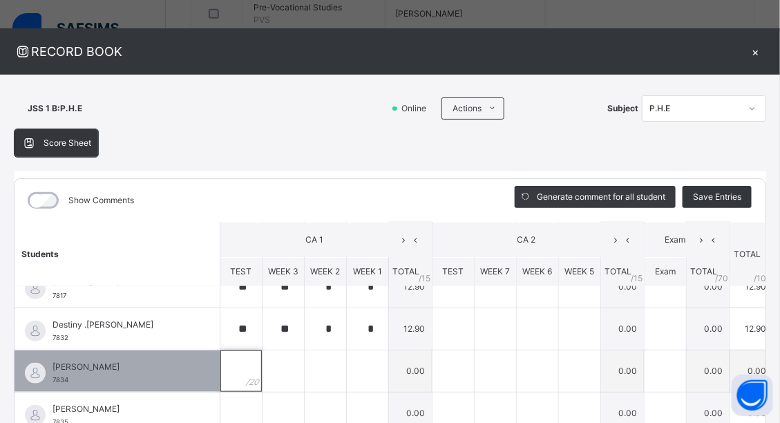
click at [225, 377] on div at bounding box center [240, 370] width 41 height 41
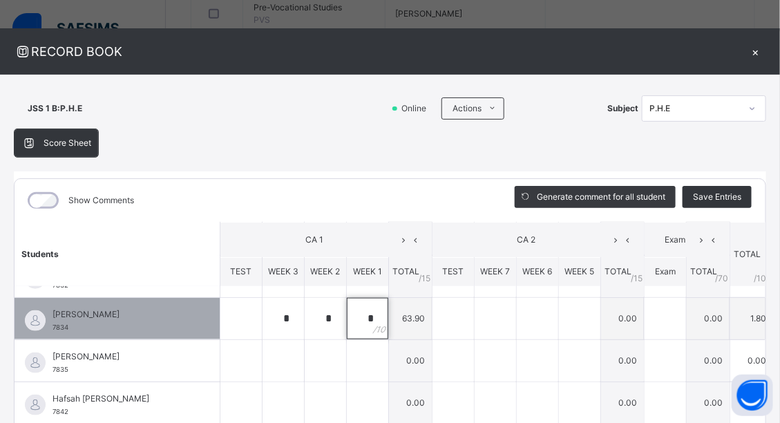
scroll to position [497, 0]
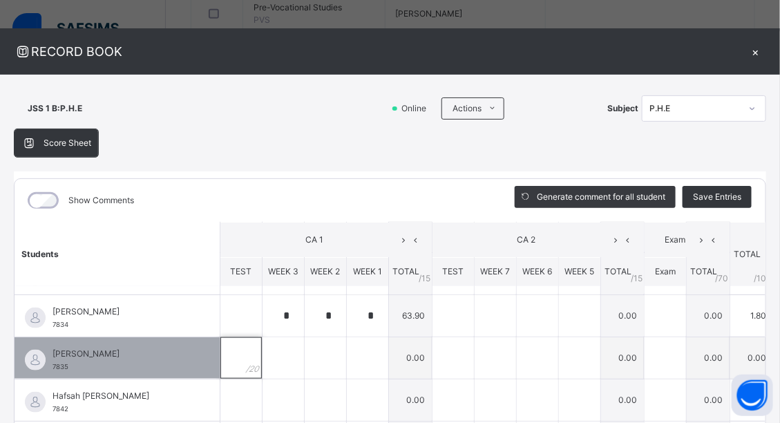
click at [220, 358] on input "text" at bounding box center [240, 357] width 41 height 41
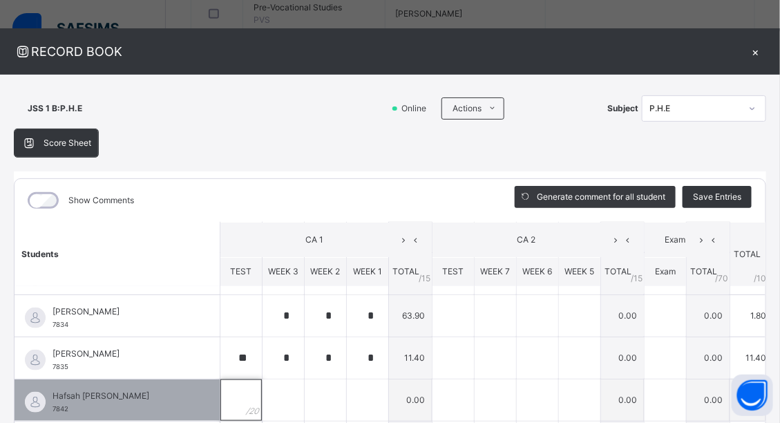
click at [234, 390] on div at bounding box center [240, 399] width 41 height 41
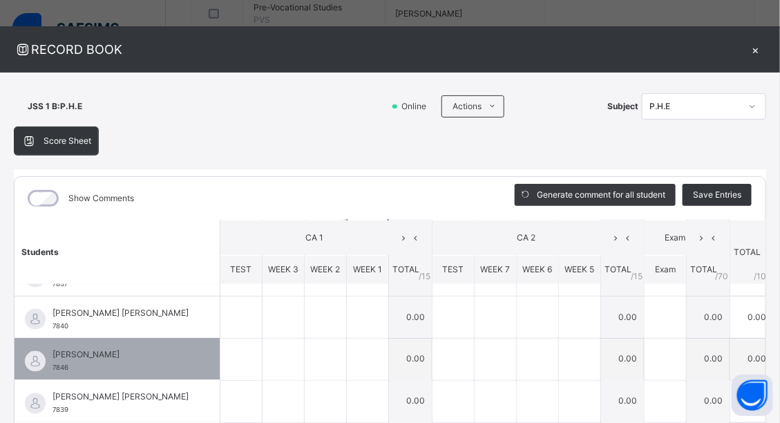
scroll to position [607, 0]
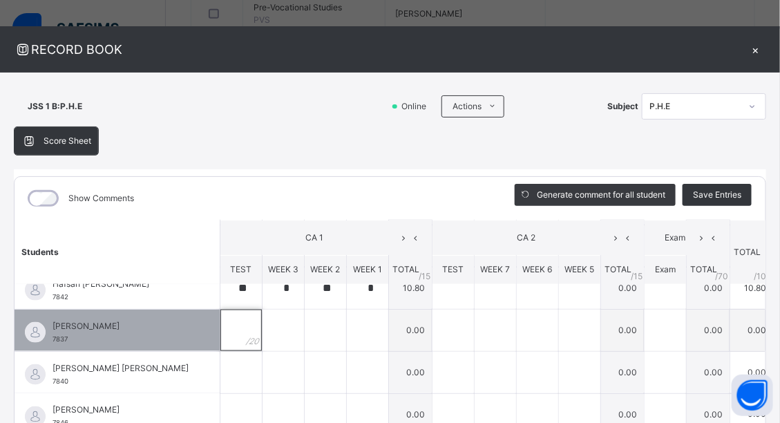
click at [220, 324] on div at bounding box center [240, 330] width 41 height 41
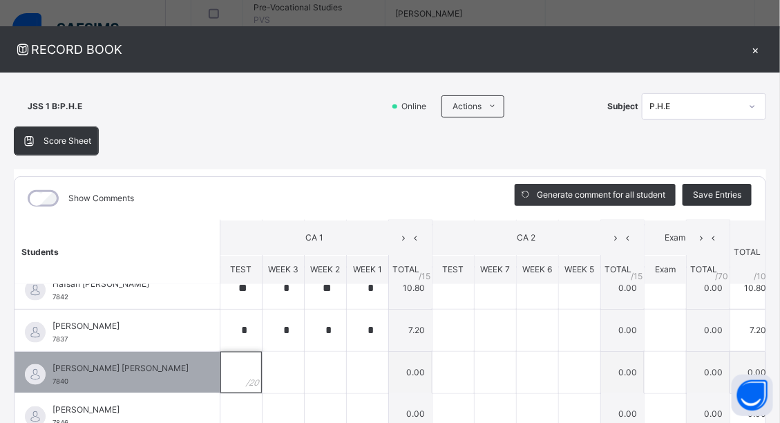
click at [221, 371] on div at bounding box center [240, 372] width 41 height 41
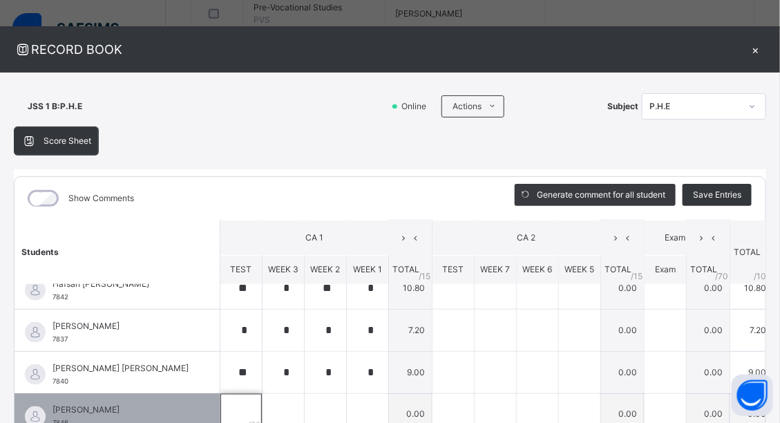
click at [225, 405] on div at bounding box center [240, 414] width 41 height 41
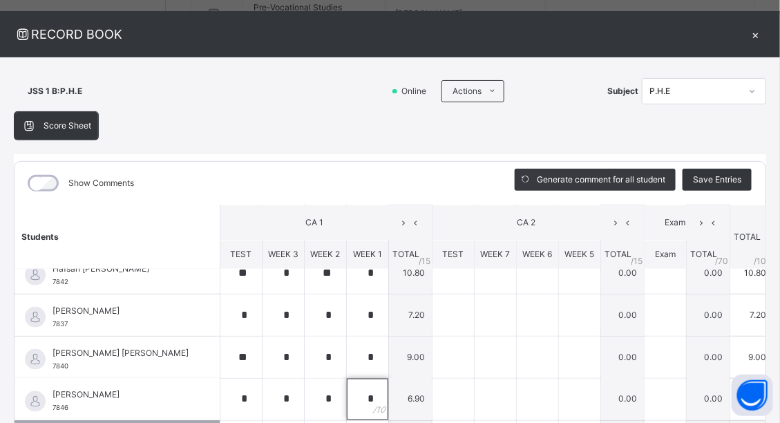
scroll to position [663, 0]
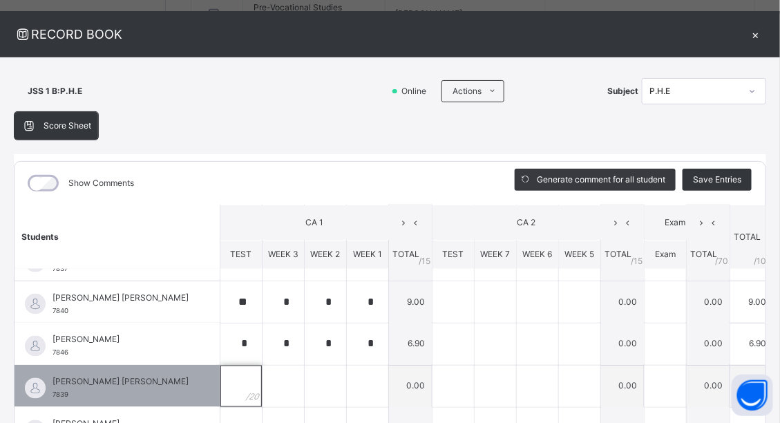
click at [225, 389] on div at bounding box center [240, 386] width 41 height 41
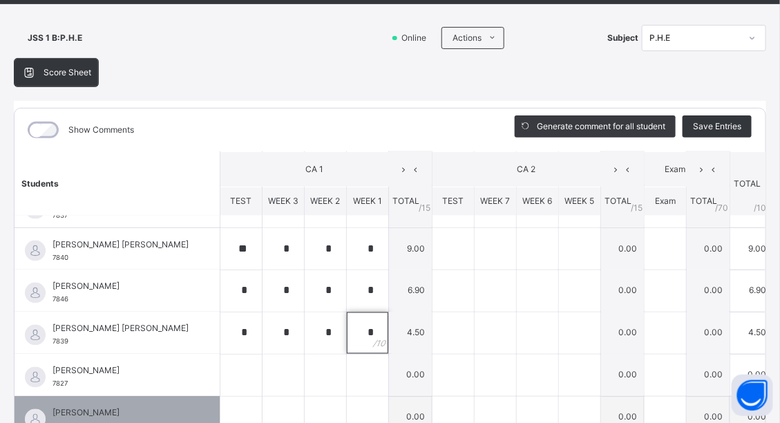
scroll to position [79, 0]
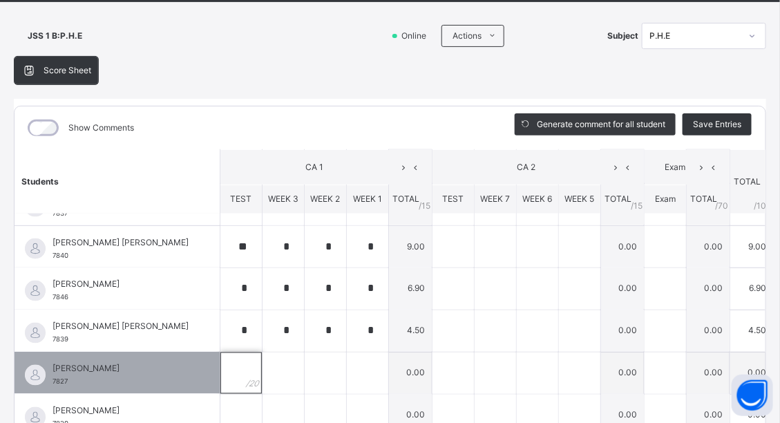
click at [220, 366] on div at bounding box center [240, 372] width 41 height 41
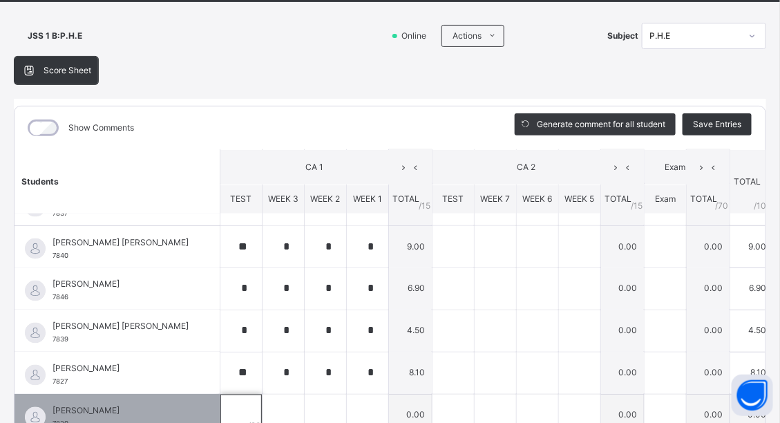
click at [222, 408] on div at bounding box center [240, 415] width 41 height 41
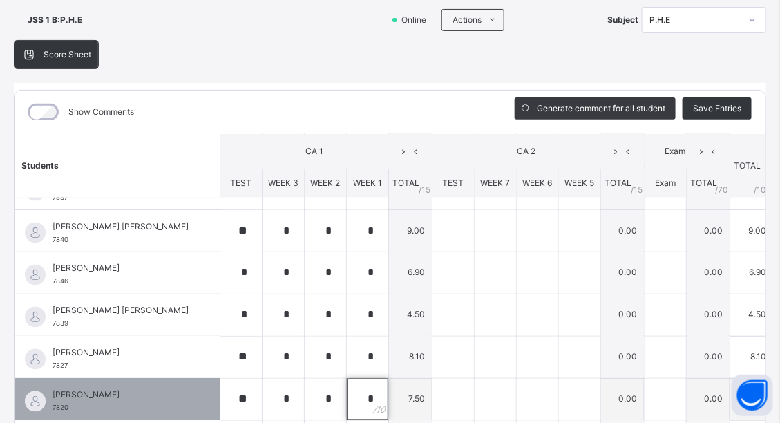
scroll to position [719, 0]
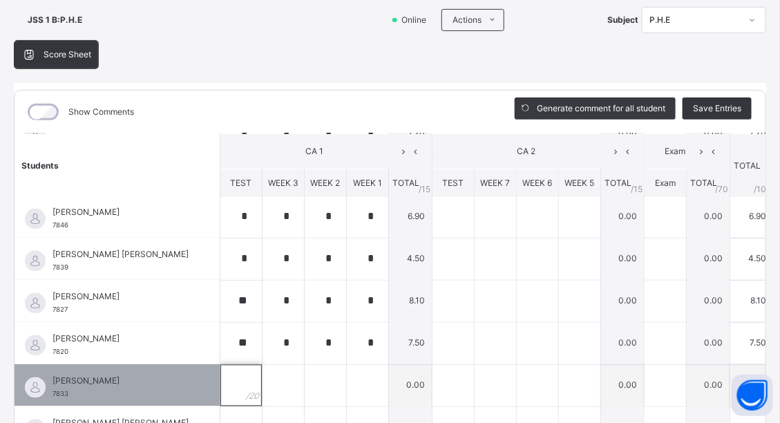
click at [229, 390] on div at bounding box center [240, 385] width 41 height 41
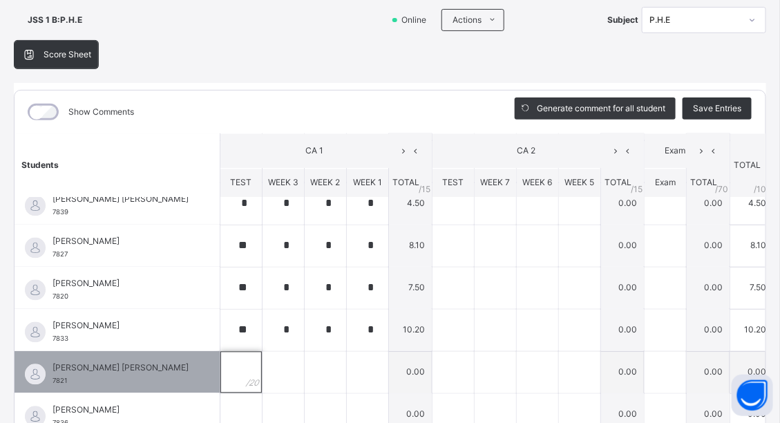
click at [231, 372] on div at bounding box center [240, 372] width 41 height 41
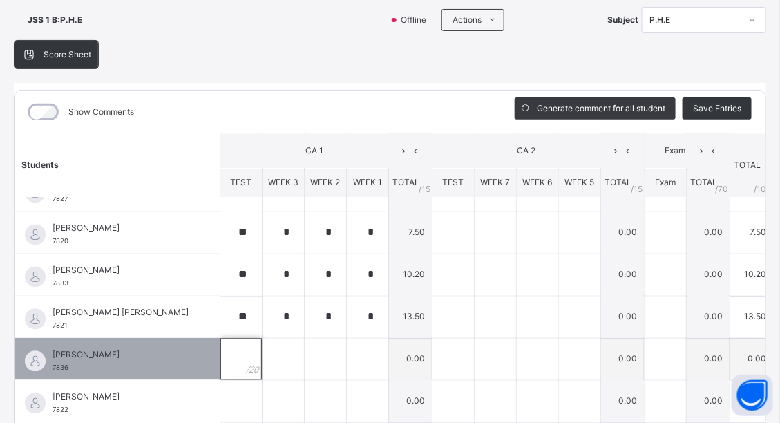
click at [234, 361] on div at bounding box center [240, 359] width 41 height 41
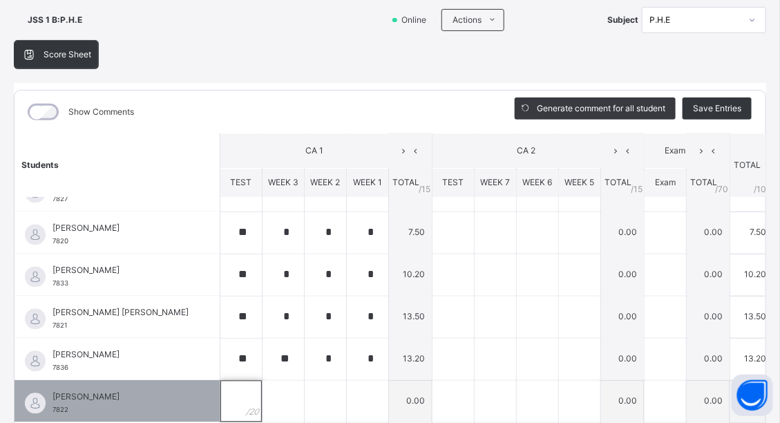
click at [229, 399] on div at bounding box center [240, 401] width 41 height 41
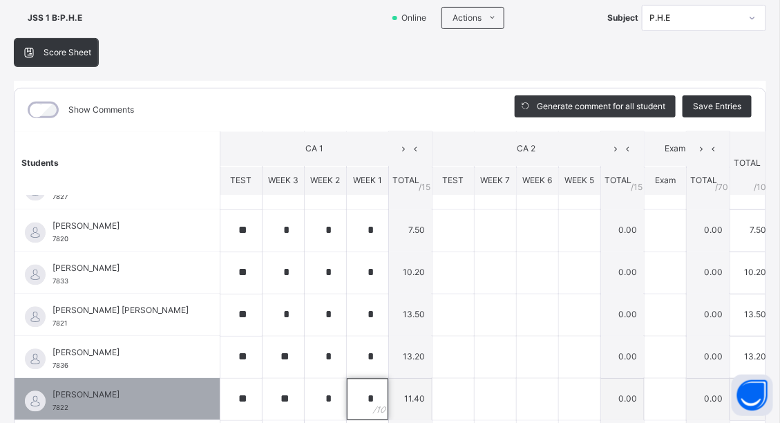
scroll to position [884, 0]
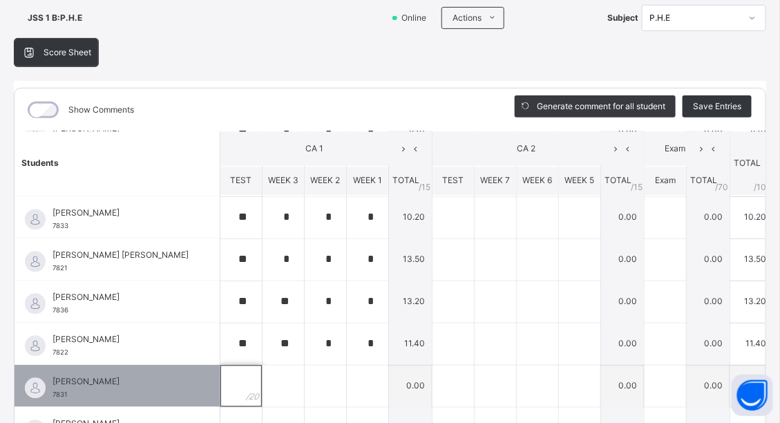
click at [229, 381] on div at bounding box center [240, 386] width 41 height 41
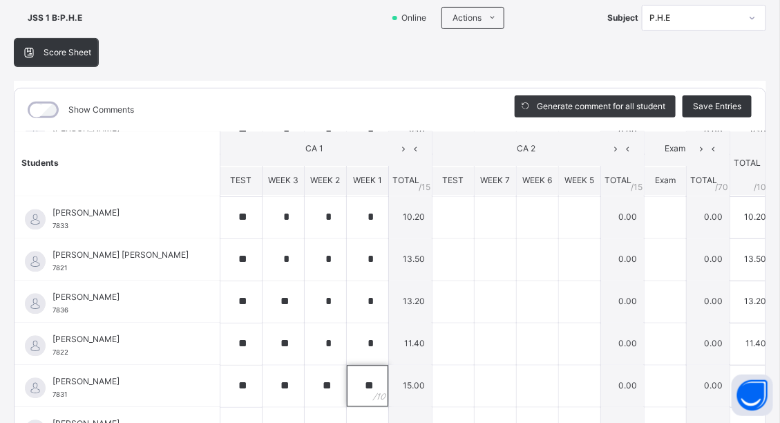
scroll to position [940, 0]
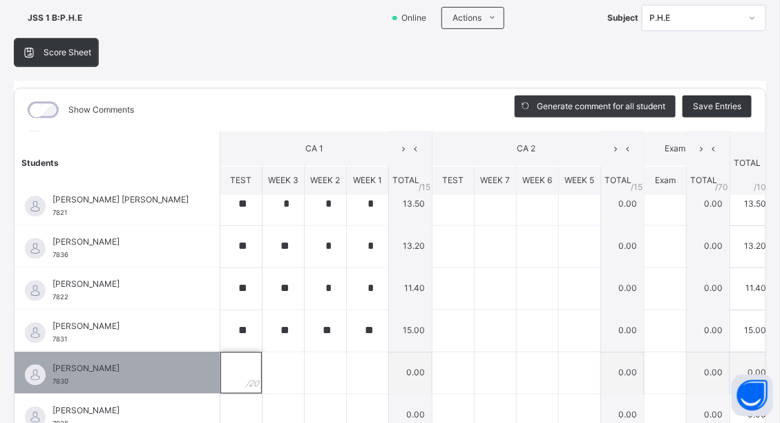
click at [233, 366] on div at bounding box center [240, 372] width 41 height 41
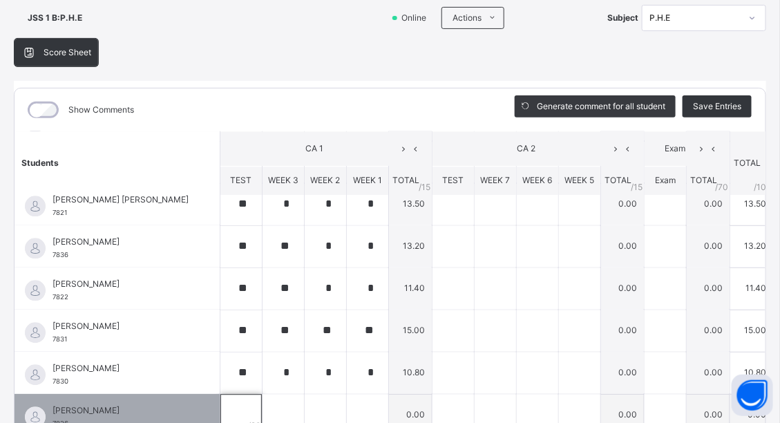
click at [232, 408] on div at bounding box center [240, 415] width 41 height 41
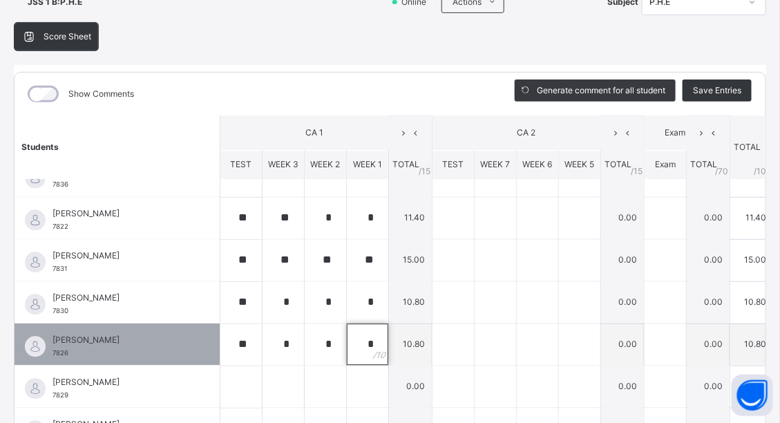
scroll to position [1021, 0]
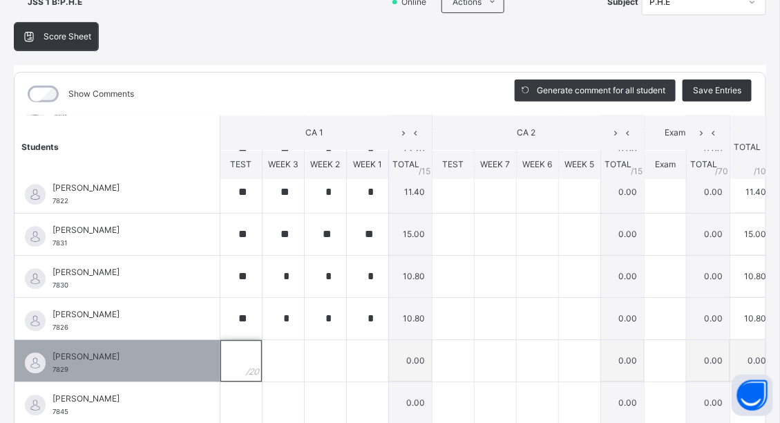
click at [236, 357] on div at bounding box center [240, 360] width 41 height 41
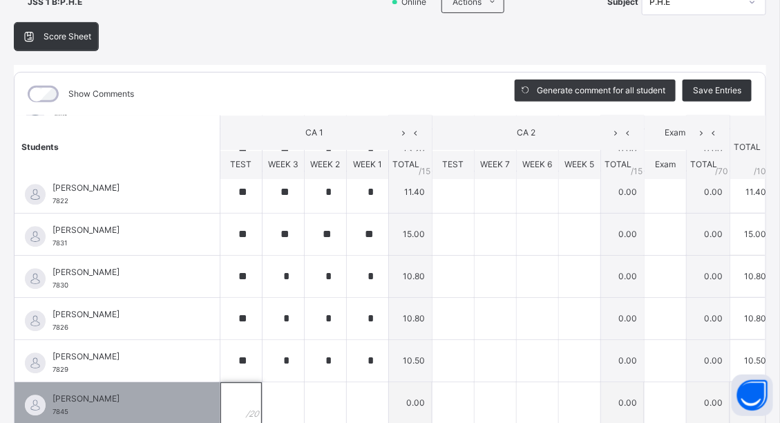
click at [234, 391] on div at bounding box center [240, 402] width 41 height 41
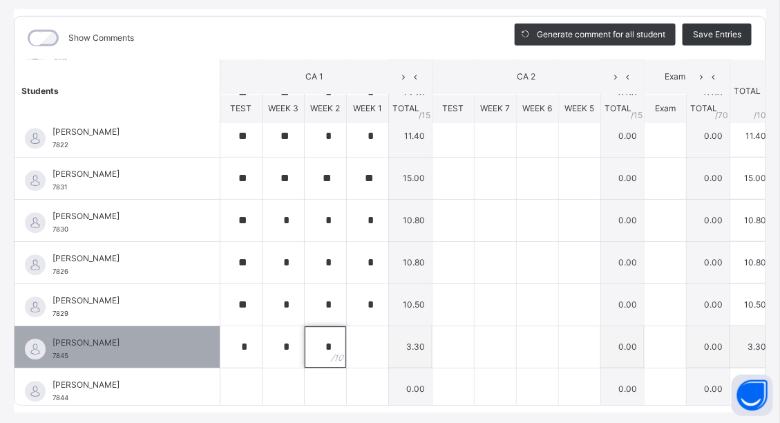
scroll to position [171, 0]
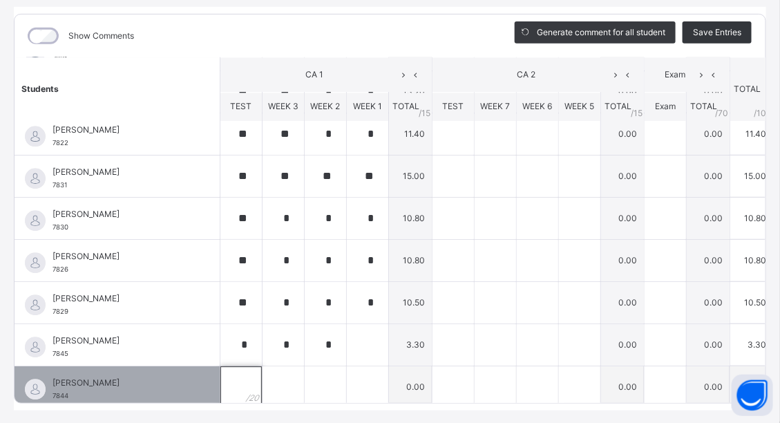
click at [234, 387] on div at bounding box center [240, 386] width 41 height 41
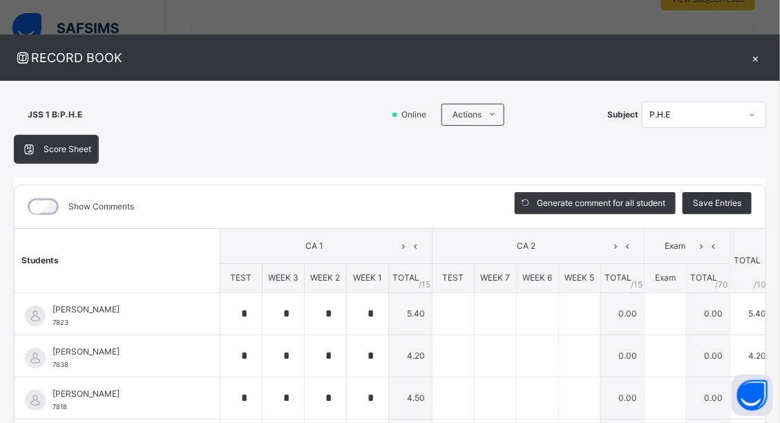
scroll to position [155, 0]
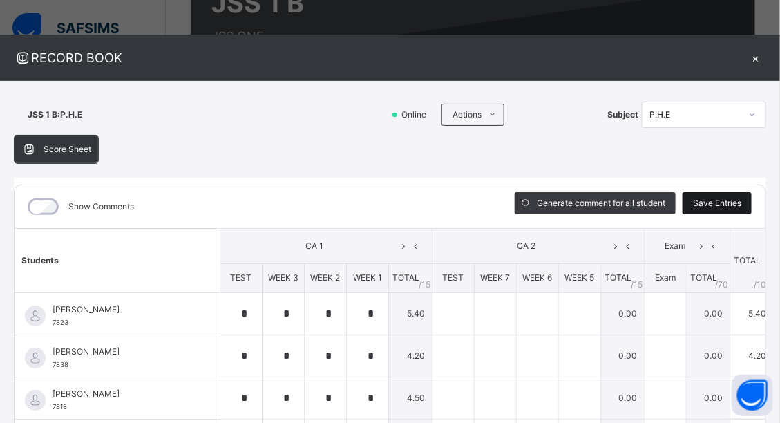
click at [710, 204] on span "Save Entries" at bounding box center [717, 203] width 48 height 12
click at [712, 200] on div "Save Entries" at bounding box center [717, 203] width 69 height 22
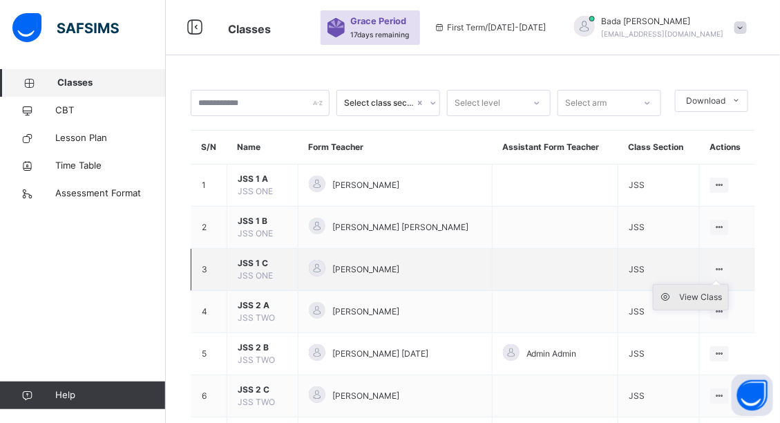
click at [716, 296] on div "View Class" at bounding box center [701, 297] width 43 height 14
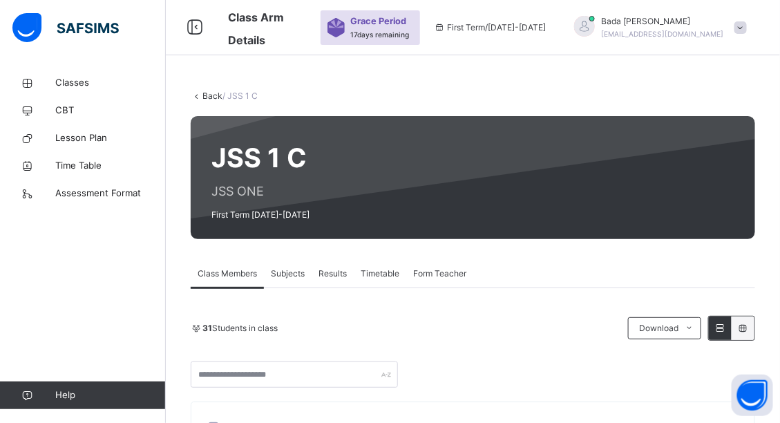
click at [278, 271] on span "Subjects" at bounding box center [288, 273] width 34 height 12
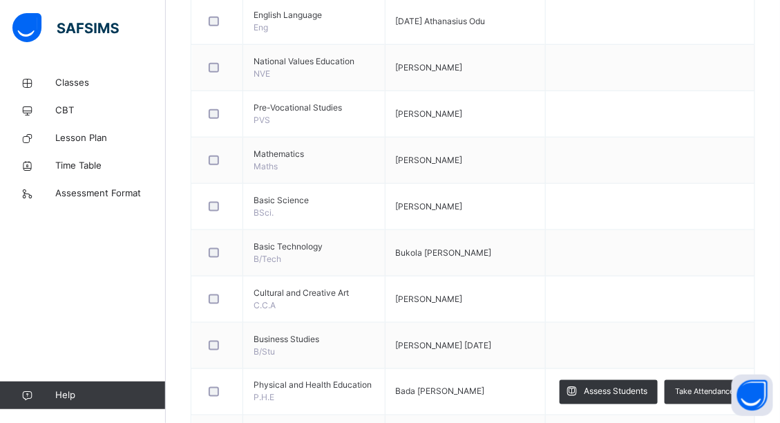
scroll to position [442, 0]
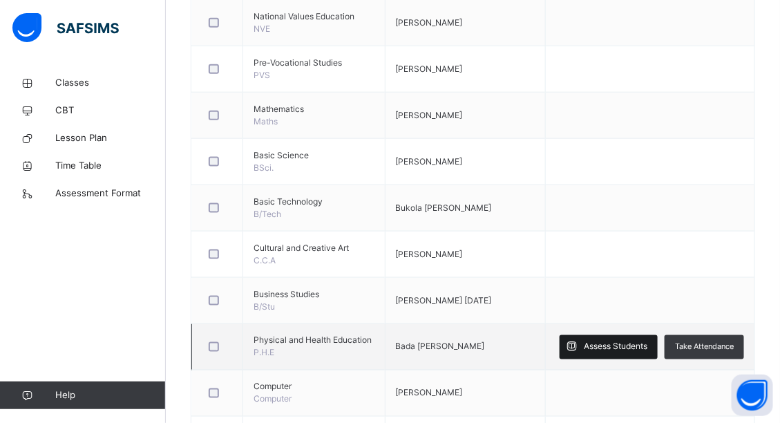
click at [611, 345] on span "Assess Students" at bounding box center [616, 347] width 64 height 12
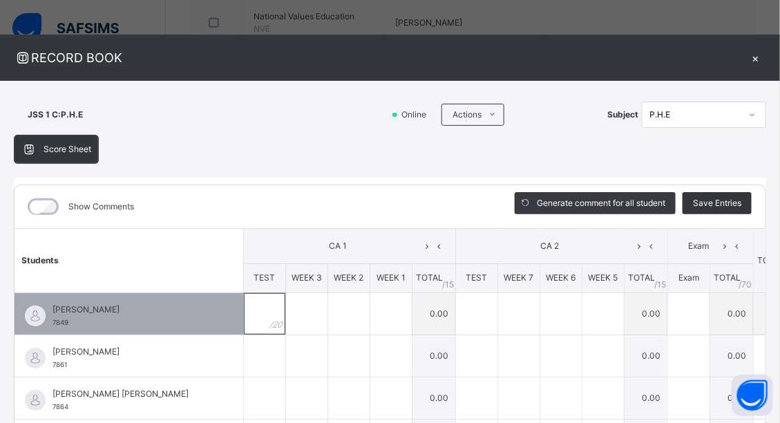
click at [244, 315] on div at bounding box center [264, 313] width 41 height 41
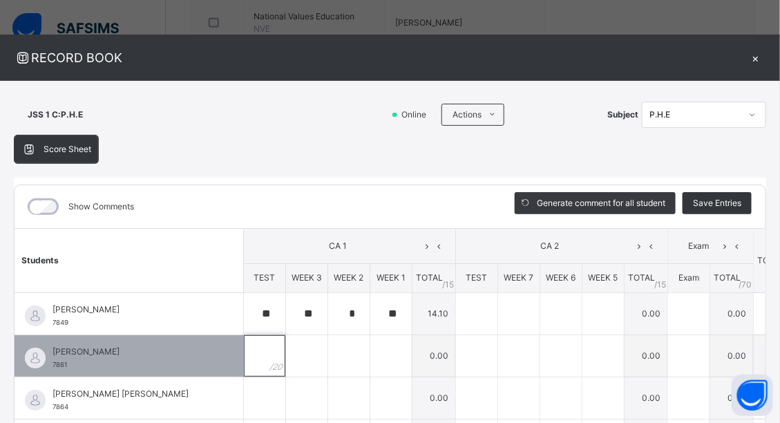
click at [244, 347] on div at bounding box center [264, 355] width 41 height 41
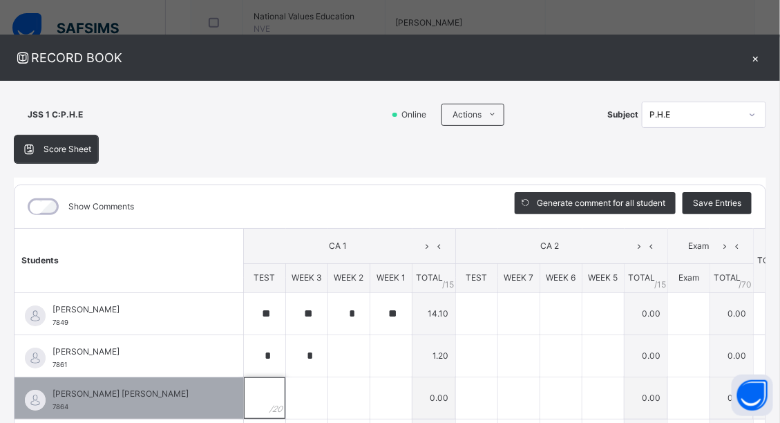
click at [244, 392] on div at bounding box center [264, 397] width 41 height 41
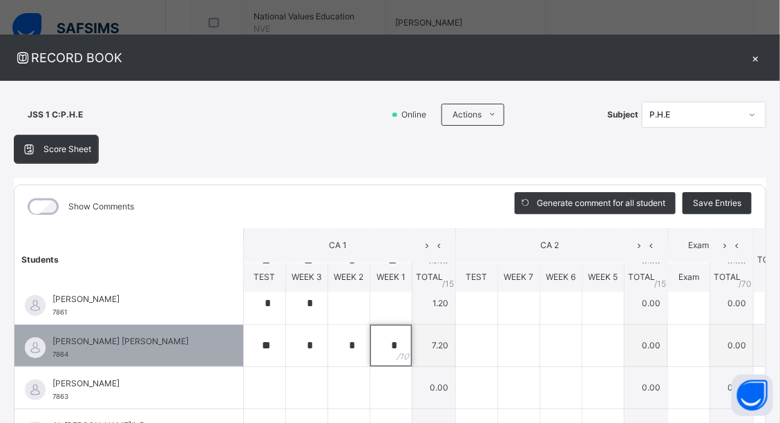
scroll to position [55, 0]
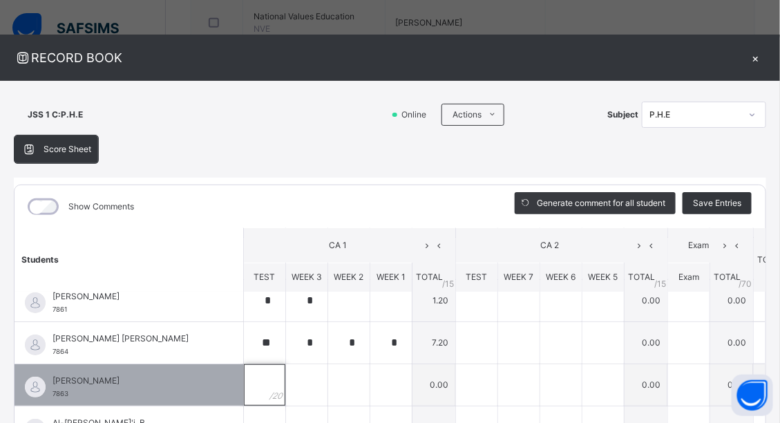
click at [244, 390] on input "text" at bounding box center [264, 384] width 41 height 41
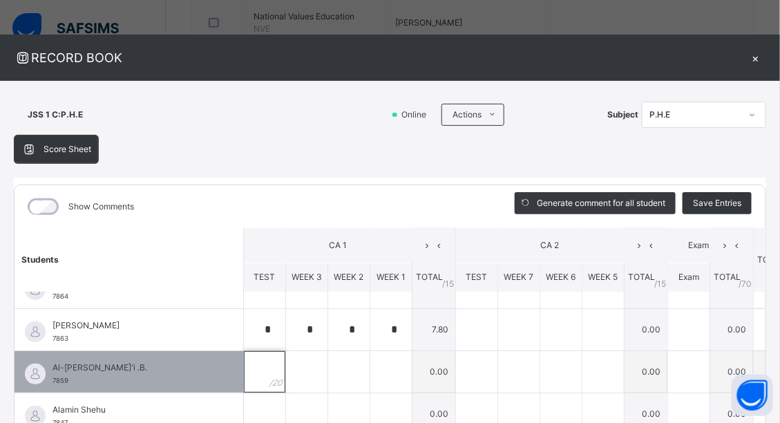
click at [244, 376] on input "text" at bounding box center [264, 371] width 41 height 41
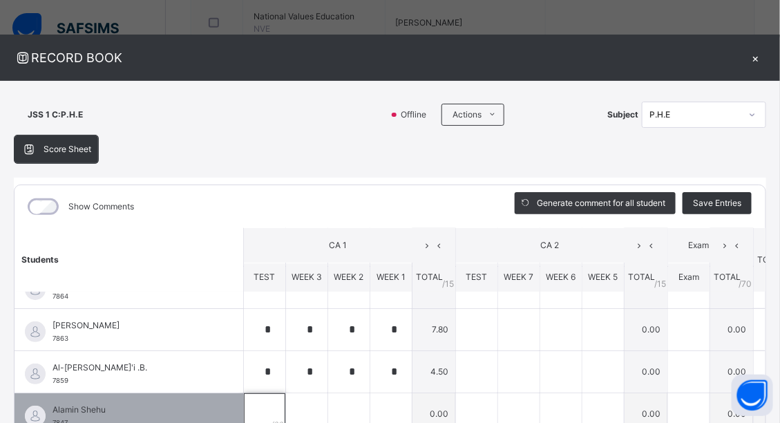
click at [244, 409] on input "text" at bounding box center [264, 413] width 41 height 41
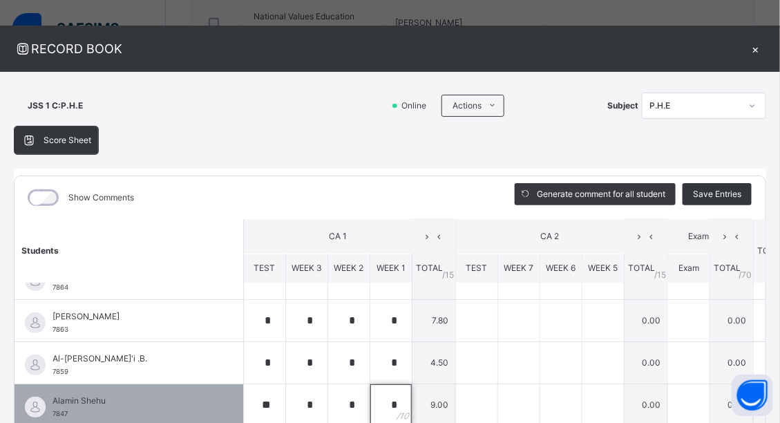
scroll to position [165, 0]
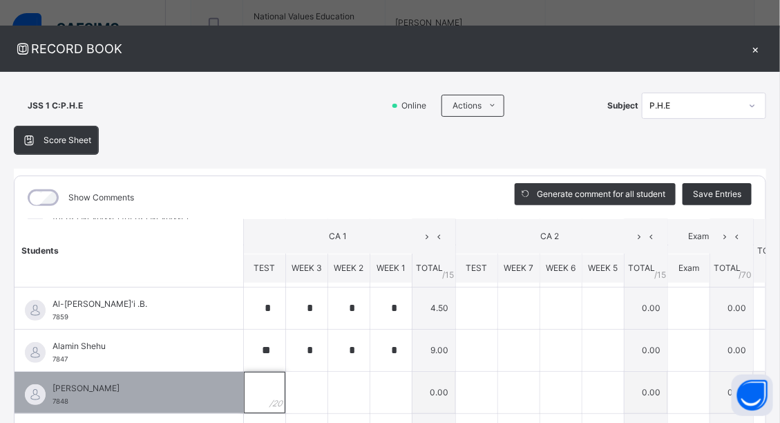
click at [244, 387] on input "text" at bounding box center [264, 392] width 41 height 41
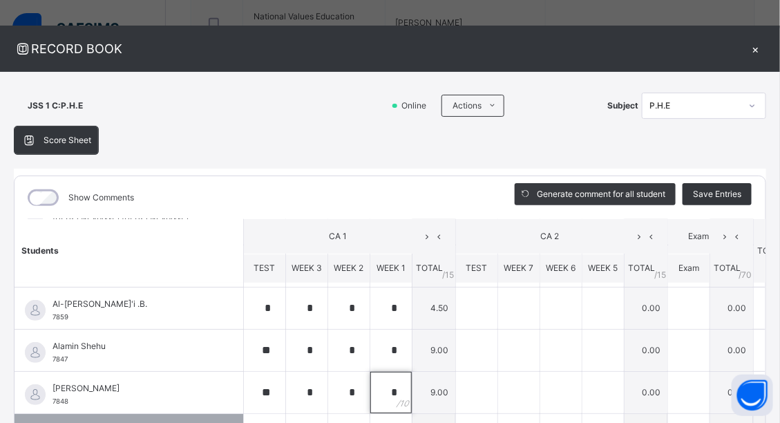
scroll to position [221, 0]
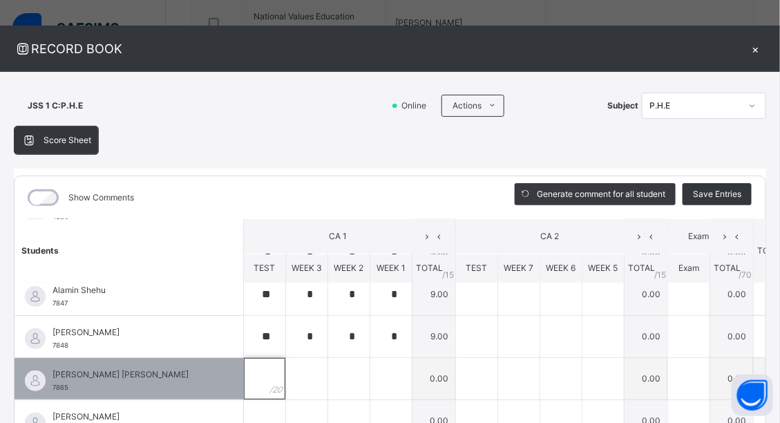
click at [244, 363] on input "text" at bounding box center [264, 378] width 41 height 41
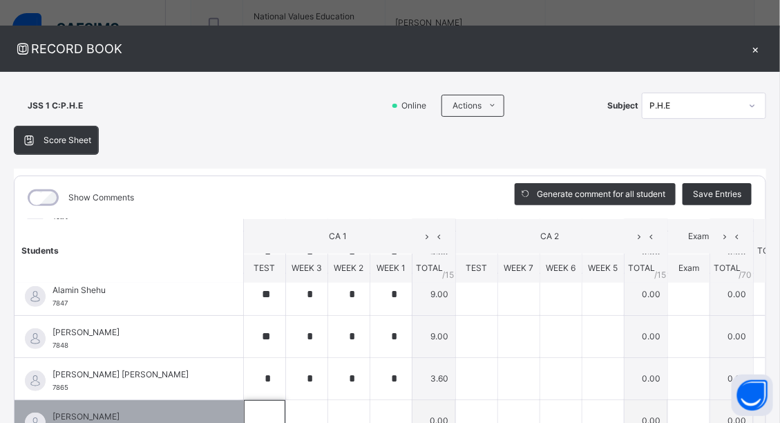
click at [244, 416] on div at bounding box center [264, 420] width 41 height 41
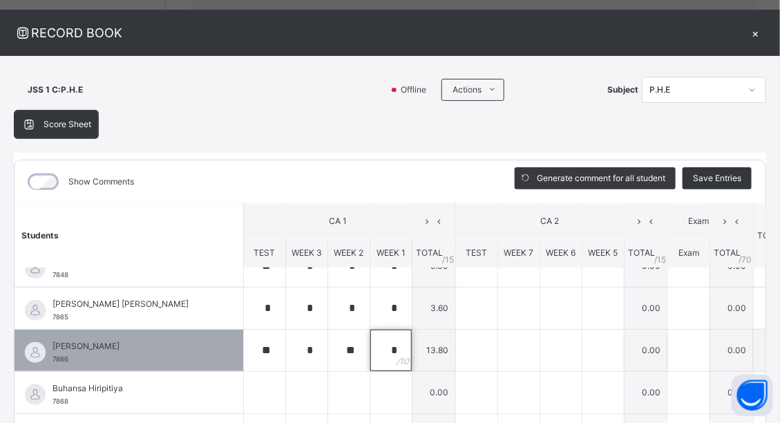
scroll to position [331, 0]
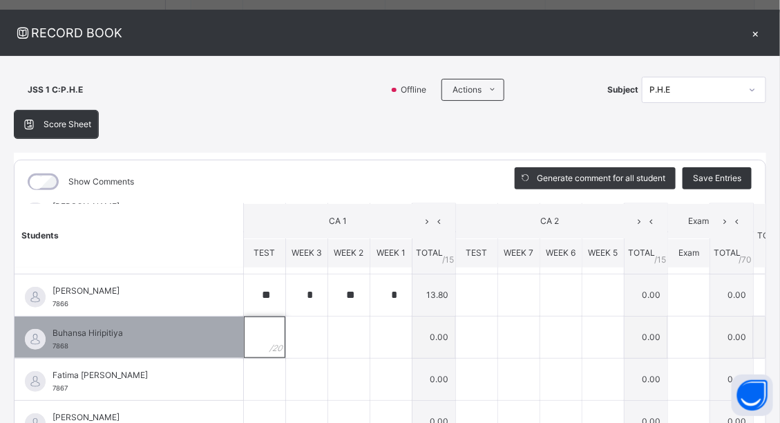
click at [244, 336] on div at bounding box center [264, 336] width 41 height 41
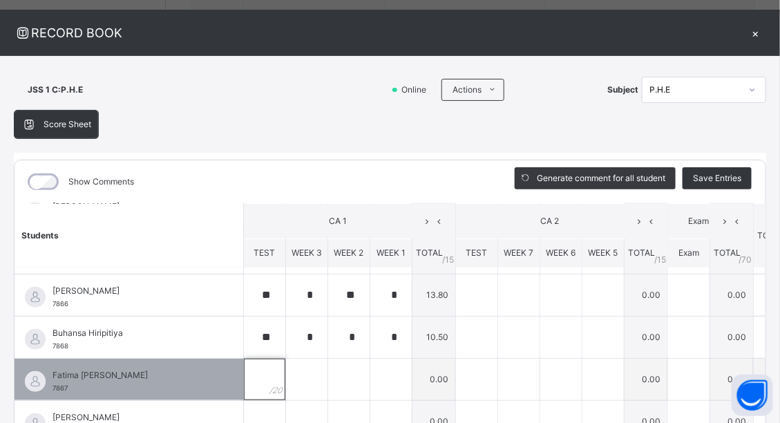
click at [244, 382] on div at bounding box center [264, 379] width 41 height 41
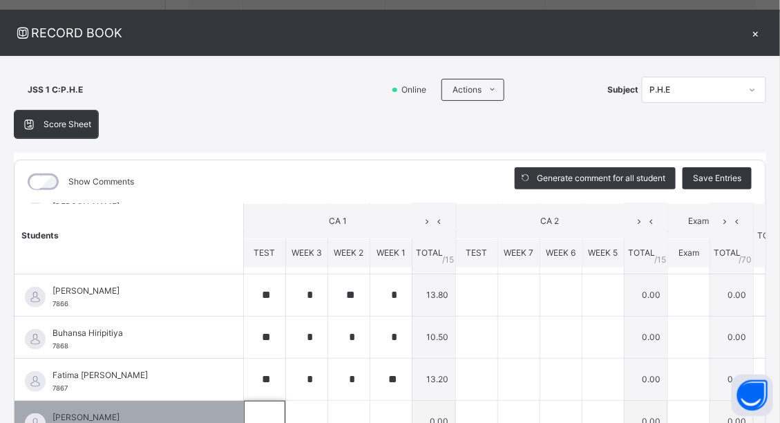
click at [244, 410] on input "text" at bounding box center [264, 421] width 41 height 41
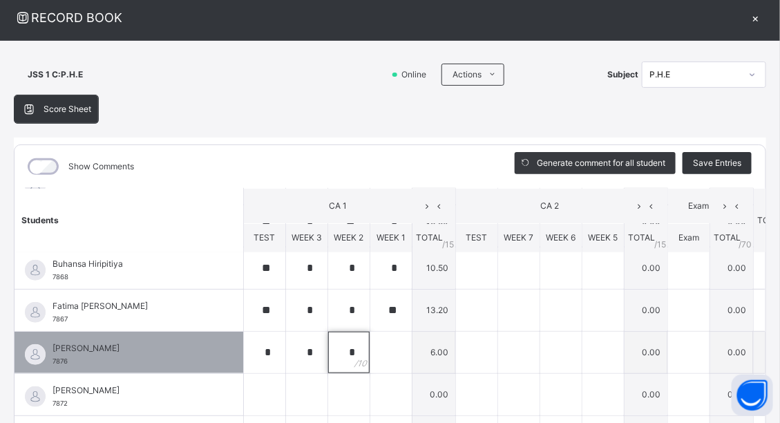
scroll to position [442, 0]
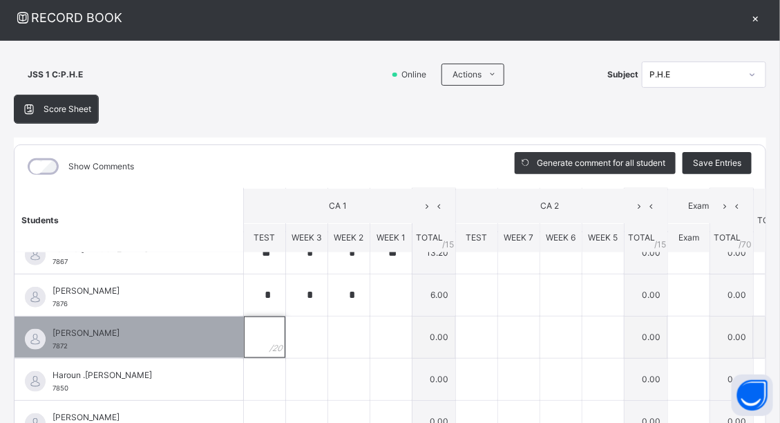
click at [244, 325] on input "text" at bounding box center [264, 336] width 41 height 41
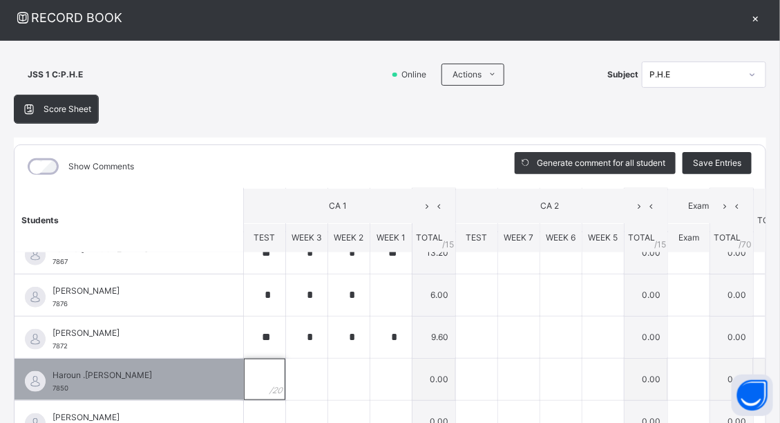
click at [244, 376] on div at bounding box center [264, 379] width 41 height 41
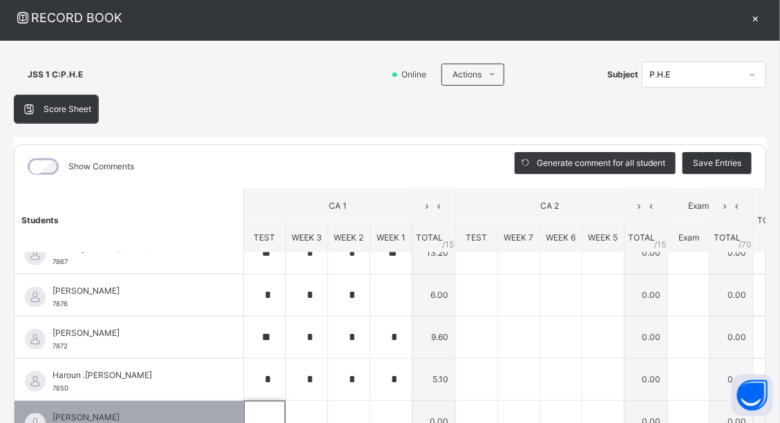
click at [244, 417] on div at bounding box center [264, 421] width 41 height 41
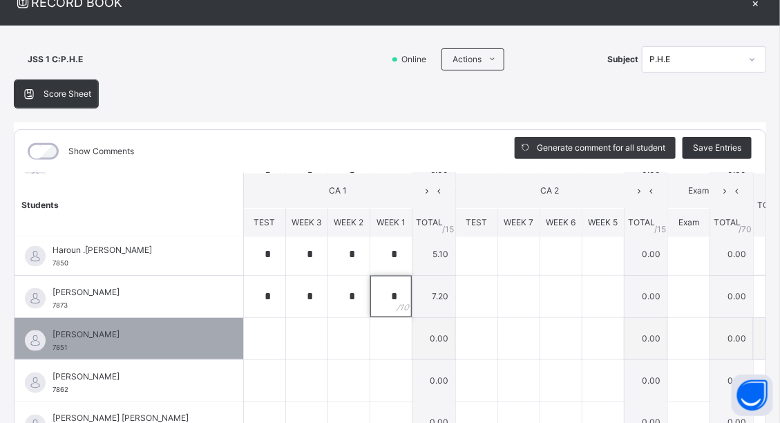
scroll to position [553, 0]
click at [244, 330] on div at bounding box center [264, 337] width 41 height 41
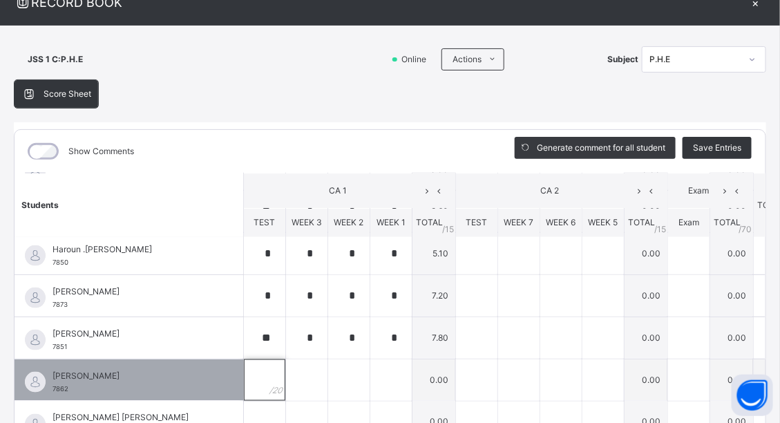
click at [244, 379] on input "text" at bounding box center [264, 379] width 41 height 41
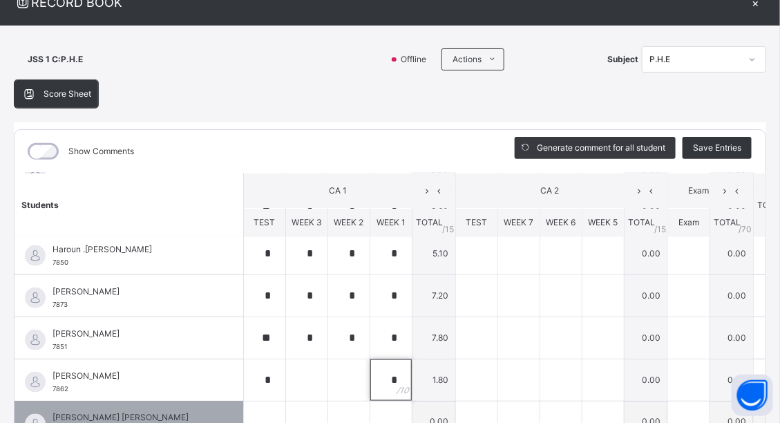
scroll to position [607, 0]
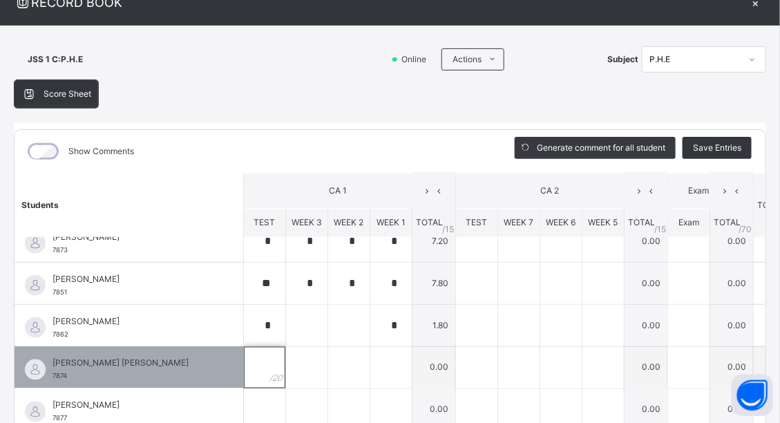
click at [244, 363] on div at bounding box center [264, 367] width 41 height 41
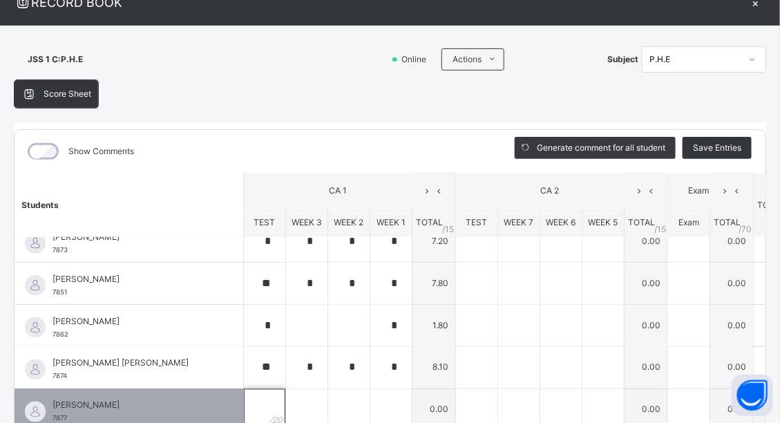
click at [244, 397] on div at bounding box center [264, 409] width 41 height 41
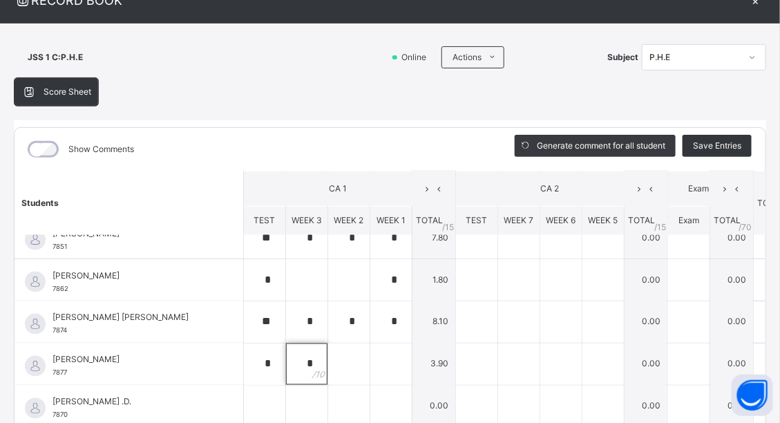
scroll to position [719, 0]
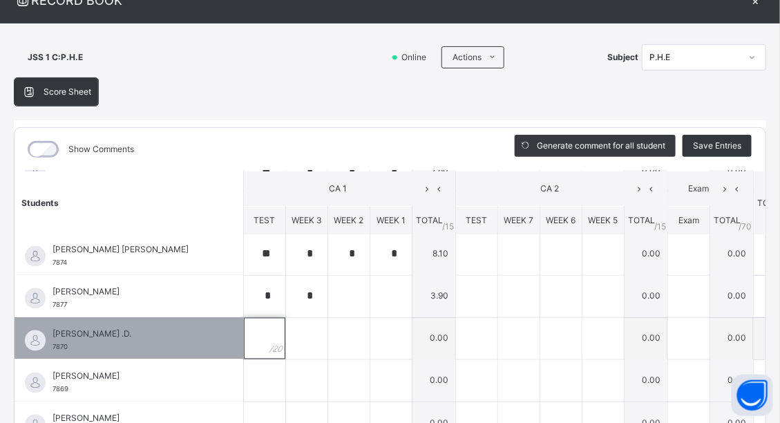
click at [244, 324] on div at bounding box center [264, 338] width 41 height 41
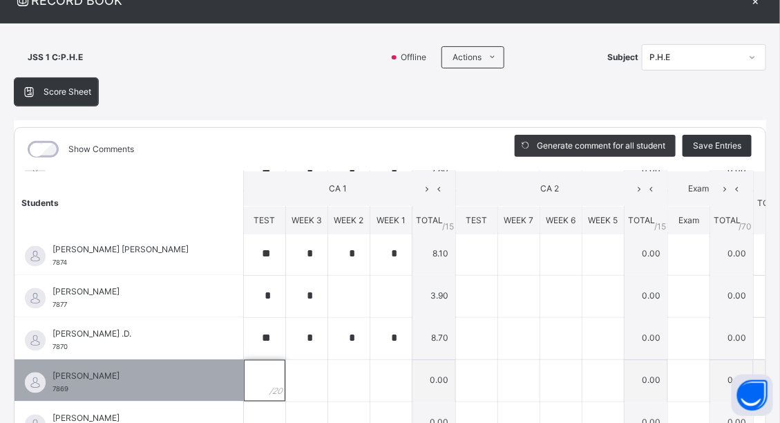
click at [244, 370] on div at bounding box center [264, 380] width 41 height 41
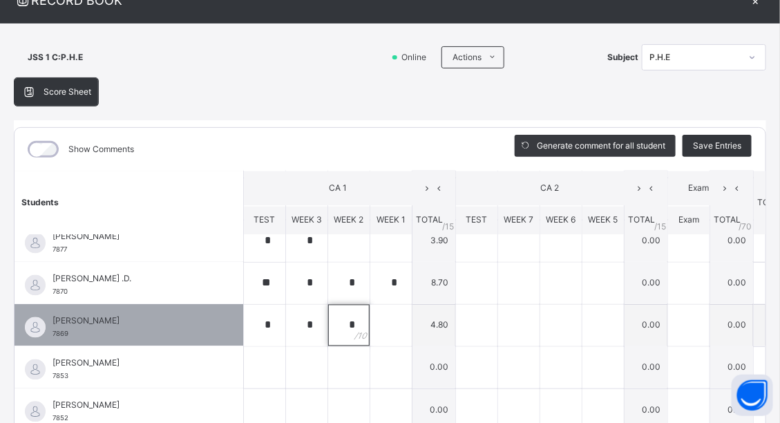
scroll to position [829, 0]
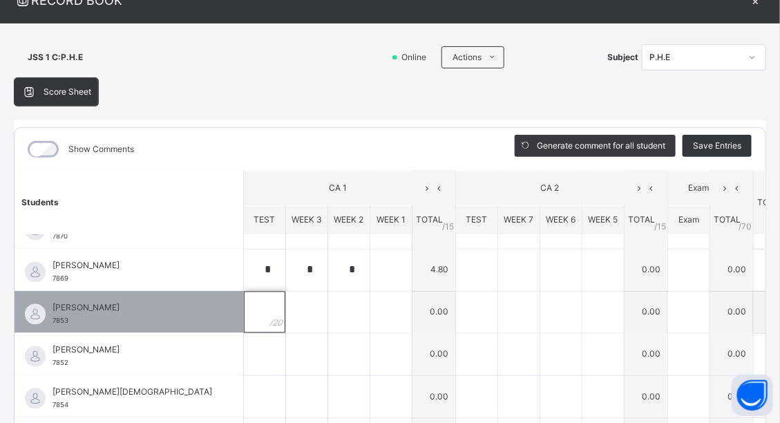
click at [244, 312] on div at bounding box center [264, 312] width 41 height 41
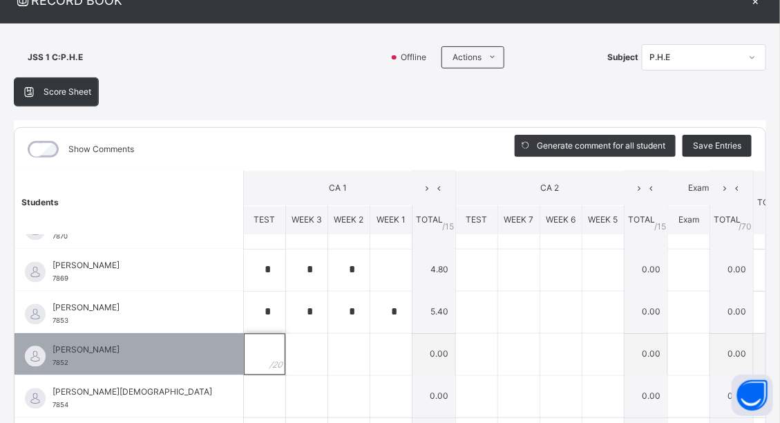
click at [244, 352] on div at bounding box center [264, 354] width 41 height 41
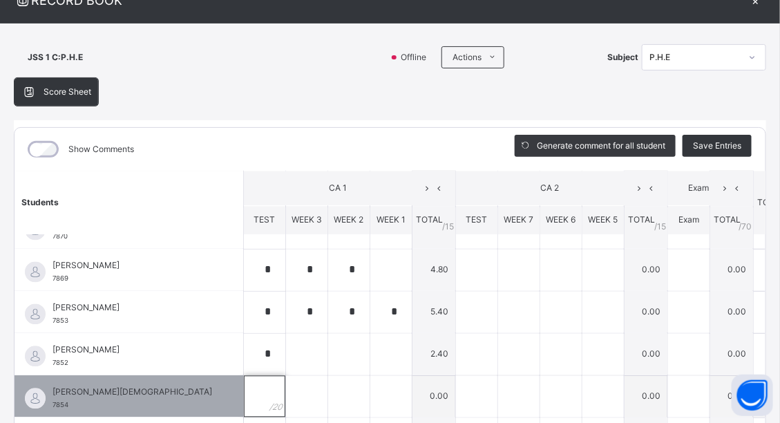
click at [244, 392] on div at bounding box center [264, 396] width 41 height 41
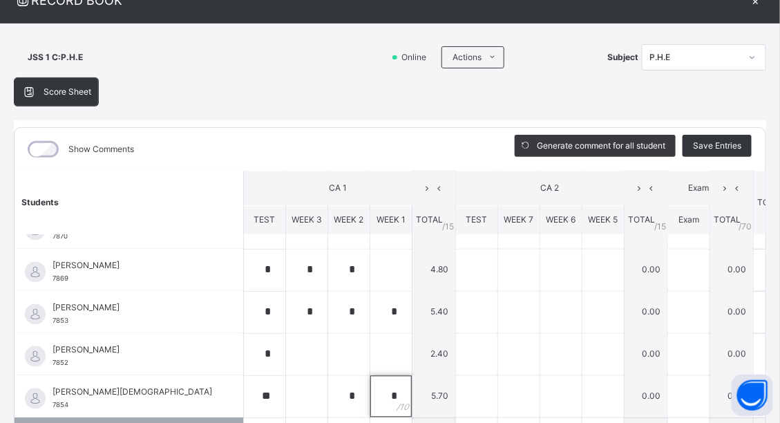
scroll to position [884, 0]
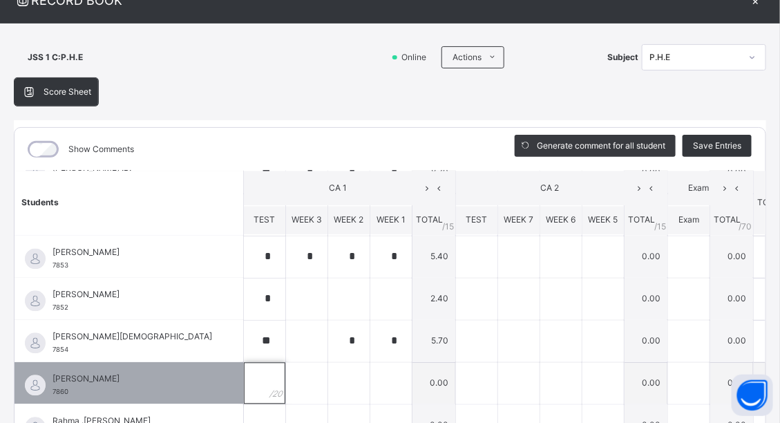
click at [244, 381] on div at bounding box center [264, 383] width 41 height 41
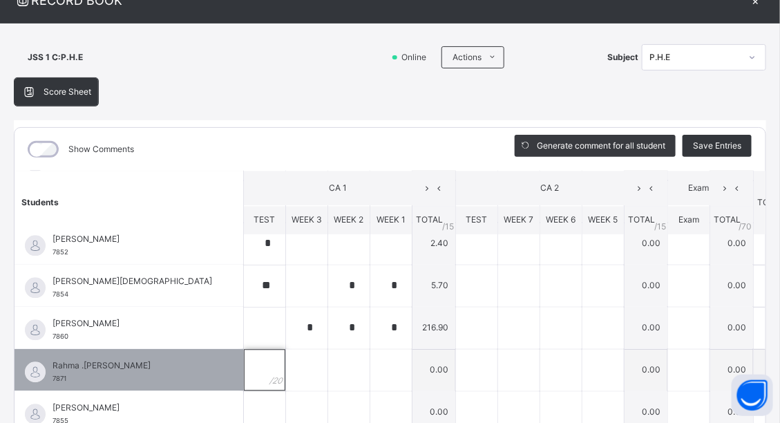
click at [244, 365] on div at bounding box center [264, 370] width 41 height 41
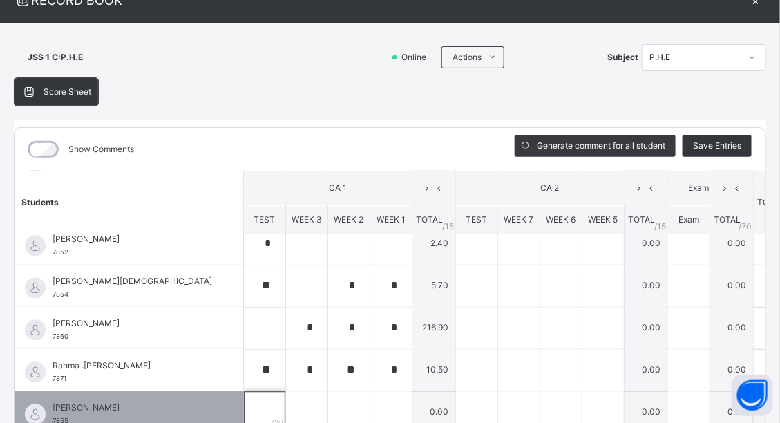
click at [244, 399] on input "text" at bounding box center [264, 412] width 41 height 41
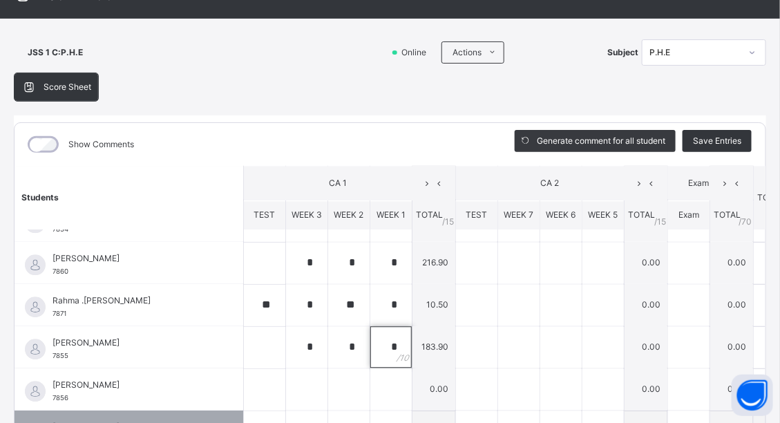
scroll to position [1021, 0]
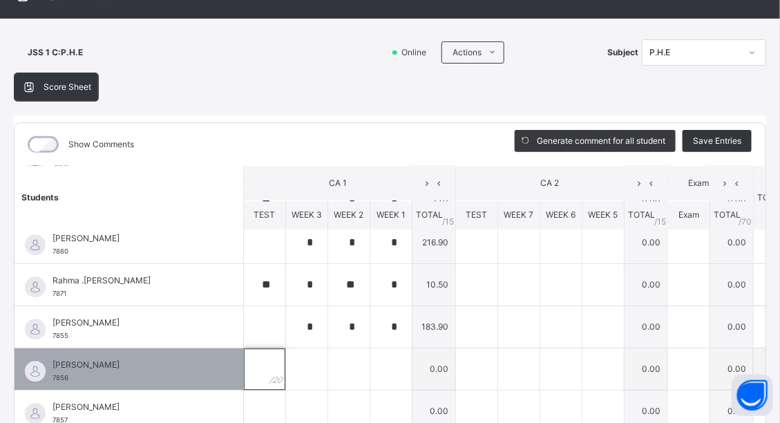
click at [244, 368] on div at bounding box center [264, 368] width 41 height 41
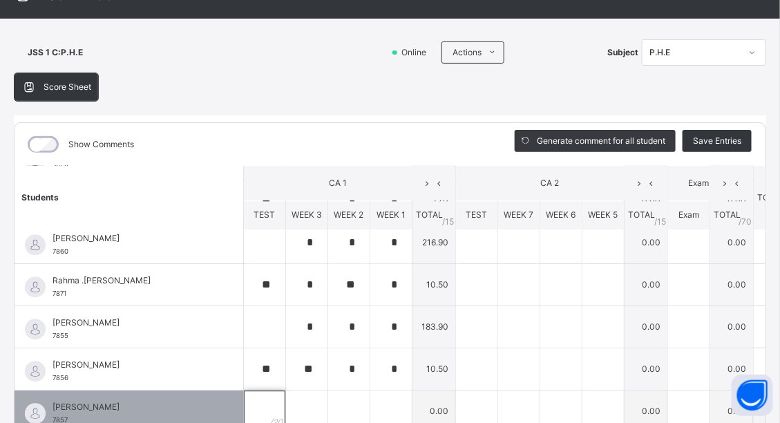
click at [244, 397] on div at bounding box center [264, 410] width 41 height 41
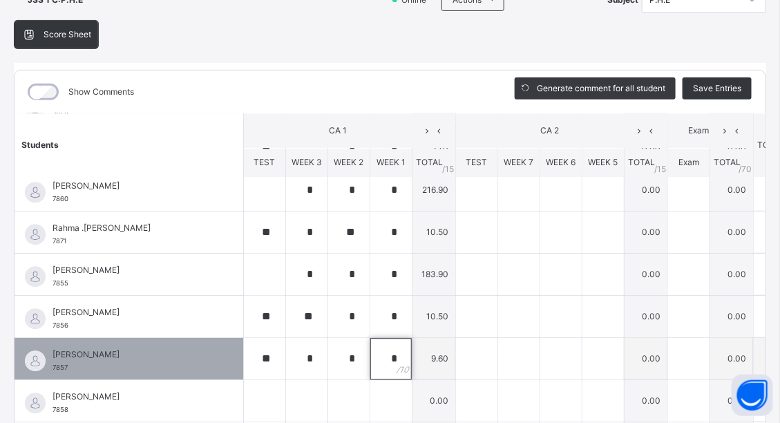
scroll to position [176, 0]
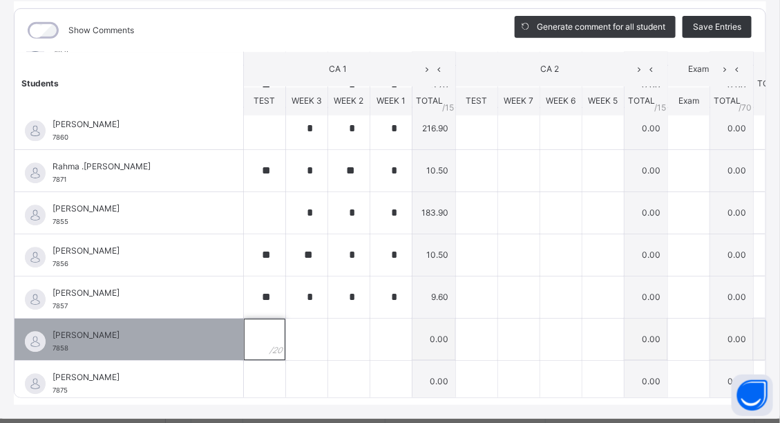
click at [244, 332] on div at bounding box center [264, 339] width 41 height 41
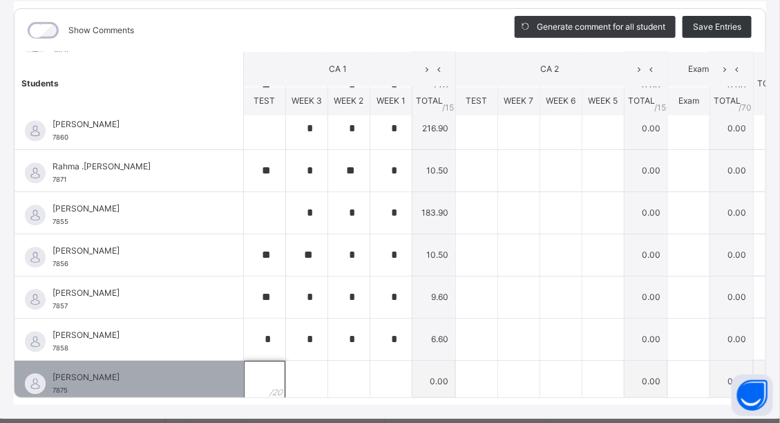
click at [244, 377] on div at bounding box center [264, 381] width 41 height 41
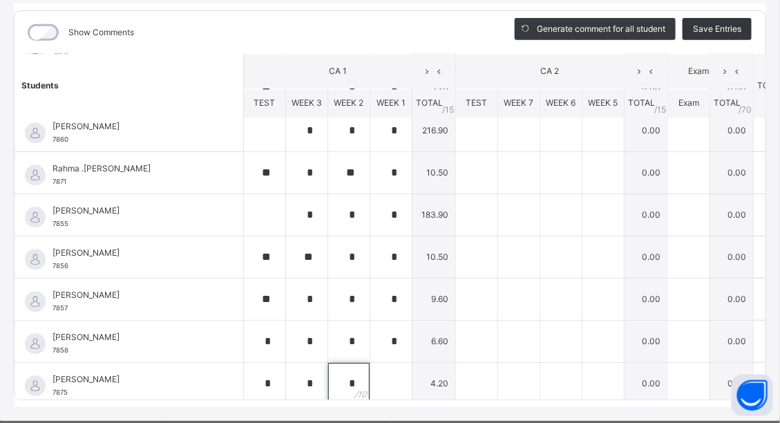
scroll to position [0, 0]
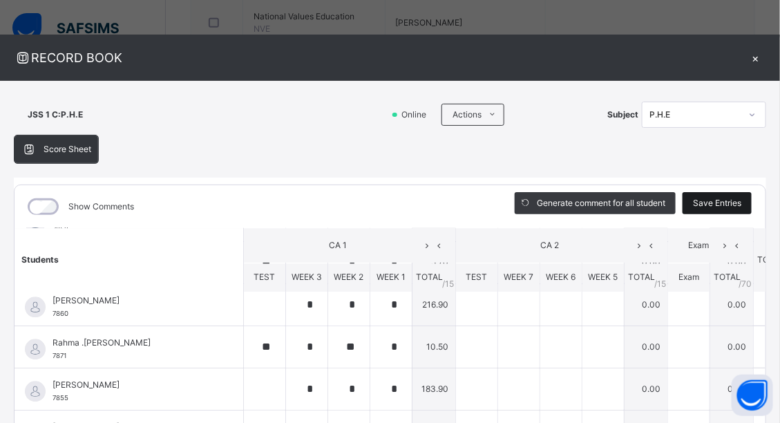
click at [714, 201] on span "Save Entries" at bounding box center [717, 203] width 48 height 12
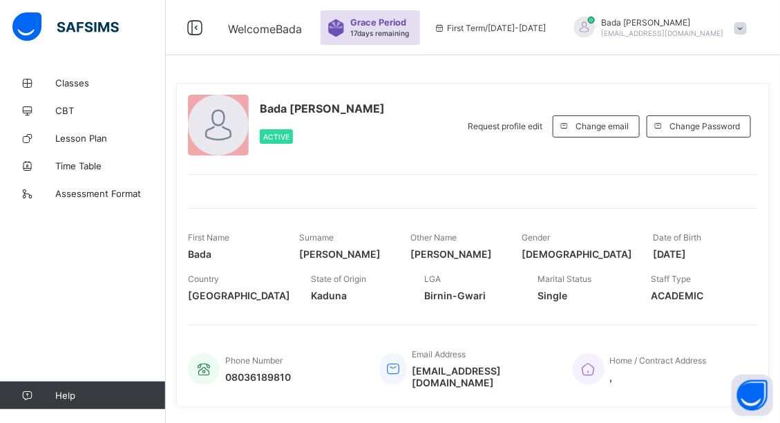
click at [602, 39] on div at bounding box center [584, 28] width 35 height 23
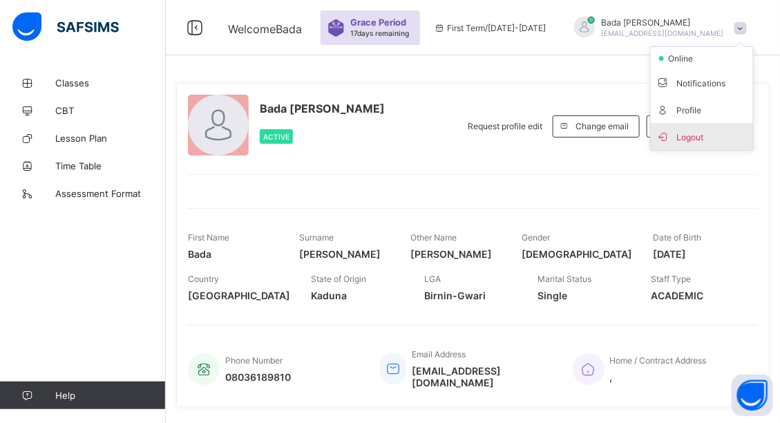
click at [688, 133] on span "Logout" at bounding box center [701, 137] width 91 height 16
